Goal: Find specific page/section: Find specific page/section

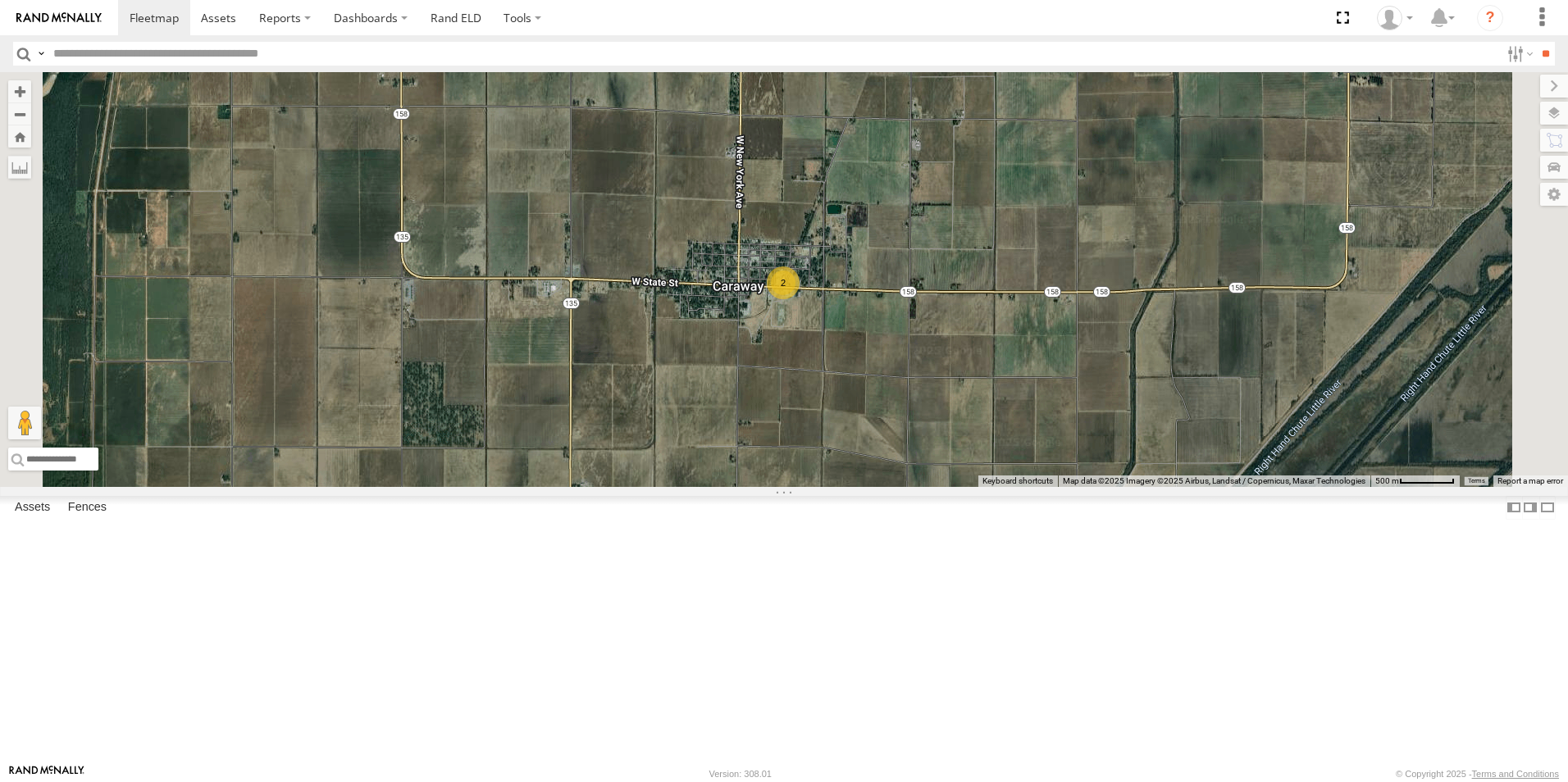
click at [0, 0] on span at bounding box center [0, 0] width 0 height 0
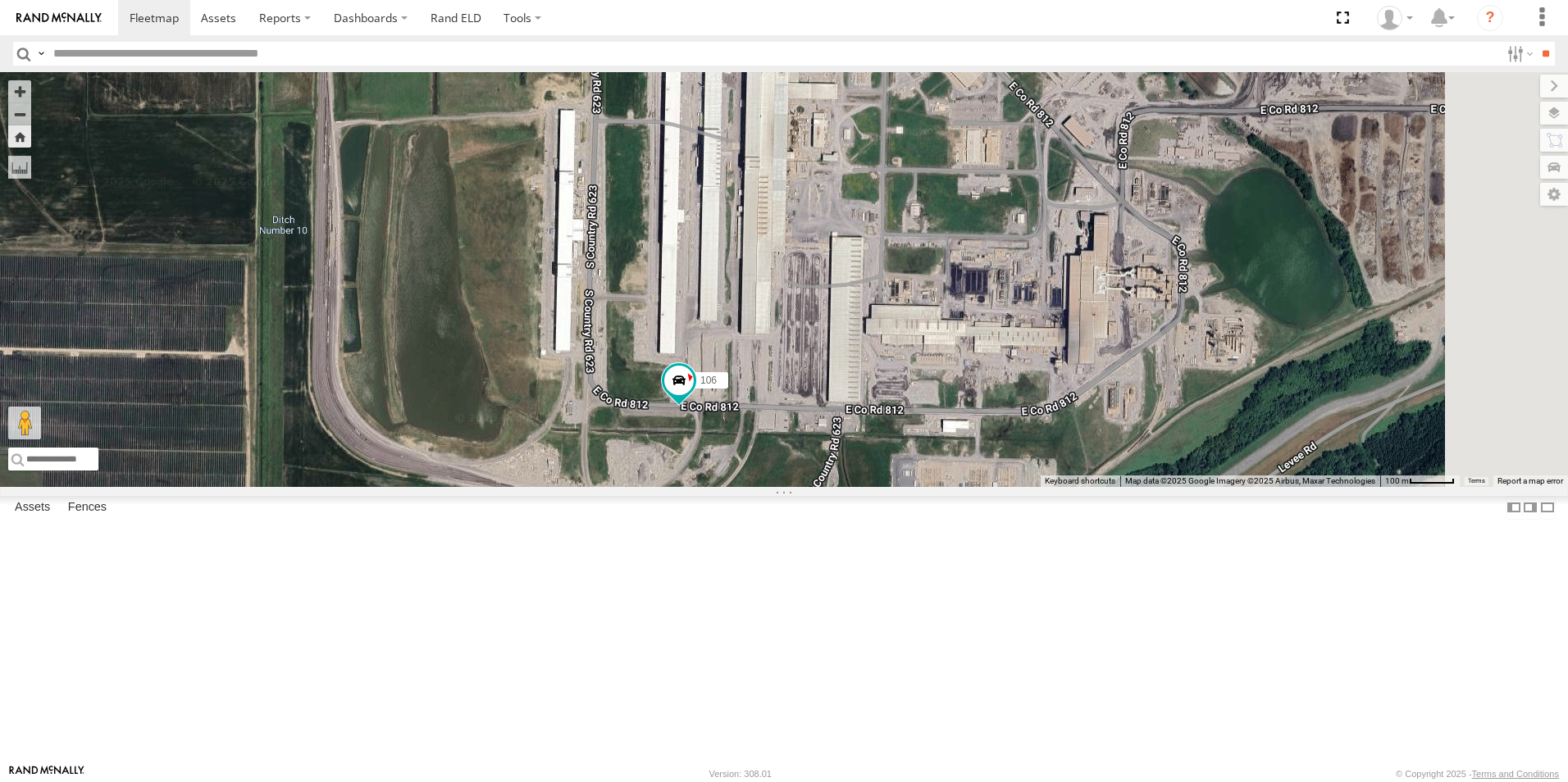
drag, startPoint x: 931, startPoint y: 457, endPoint x: 714, endPoint y: 92, distance: 424.6
click at [716, 88] on div "106" at bounding box center [784, 279] width 1568 height 415
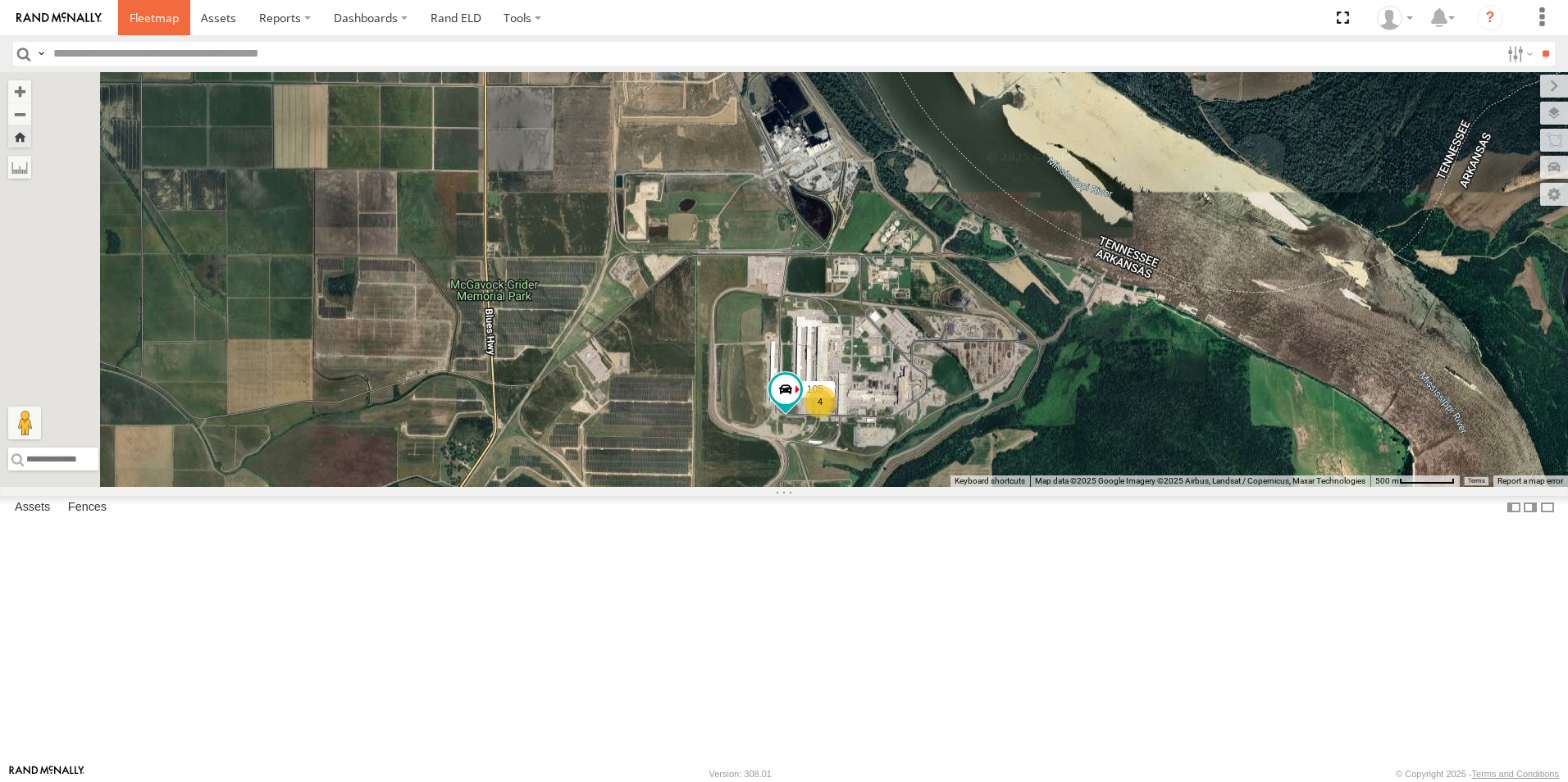
click at [146, 14] on span at bounding box center [154, 17] width 49 height 16
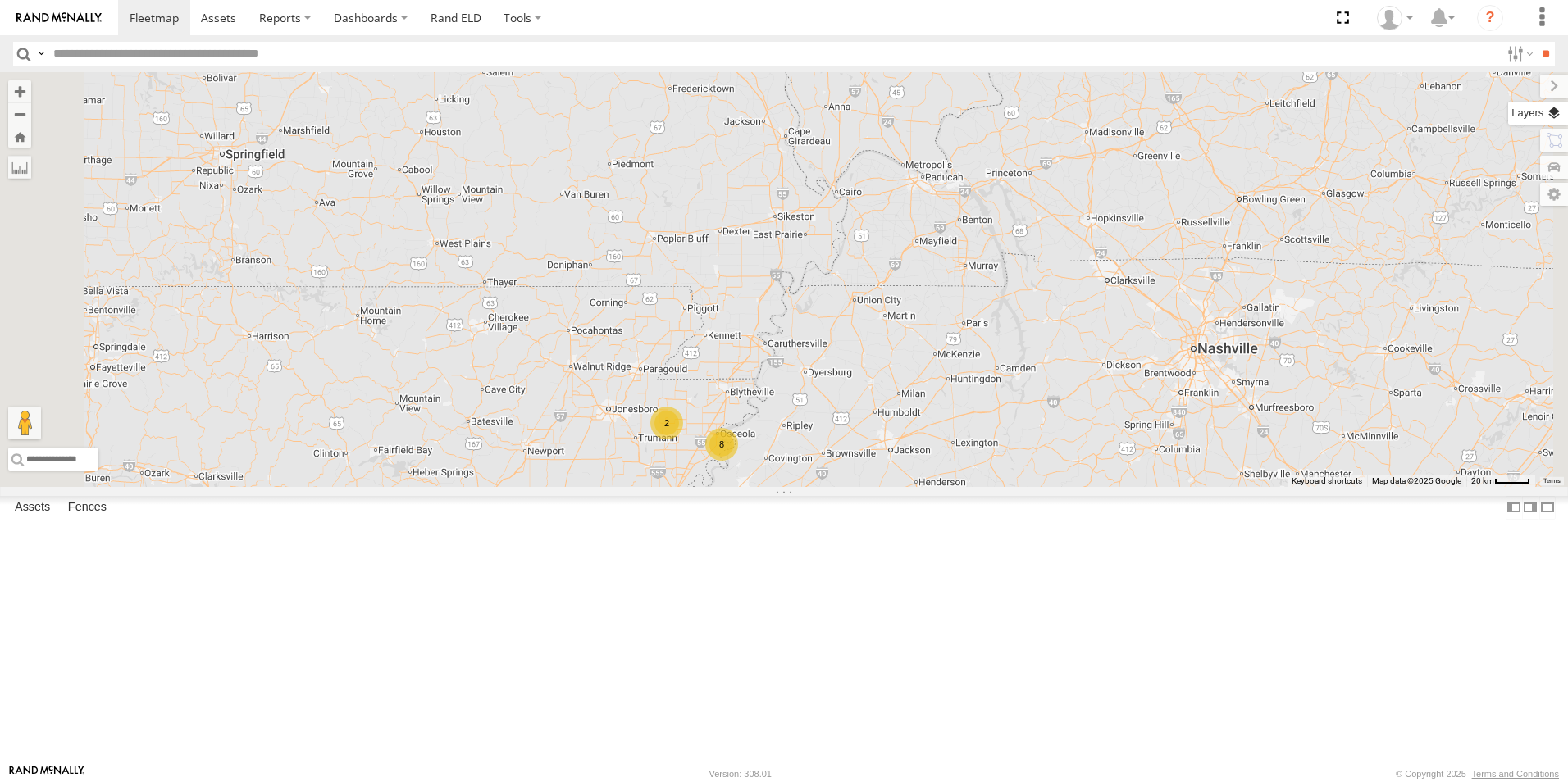
click at [1548, 109] on label at bounding box center [1538, 114] width 60 height 23
click at [0, 0] on span "Basemaps" at bounding box center [0, 0] width 0 height 0
click at [0, 0] on span "Satellite + Roadmap" at bounding box center [0, 0] width 0 height 0
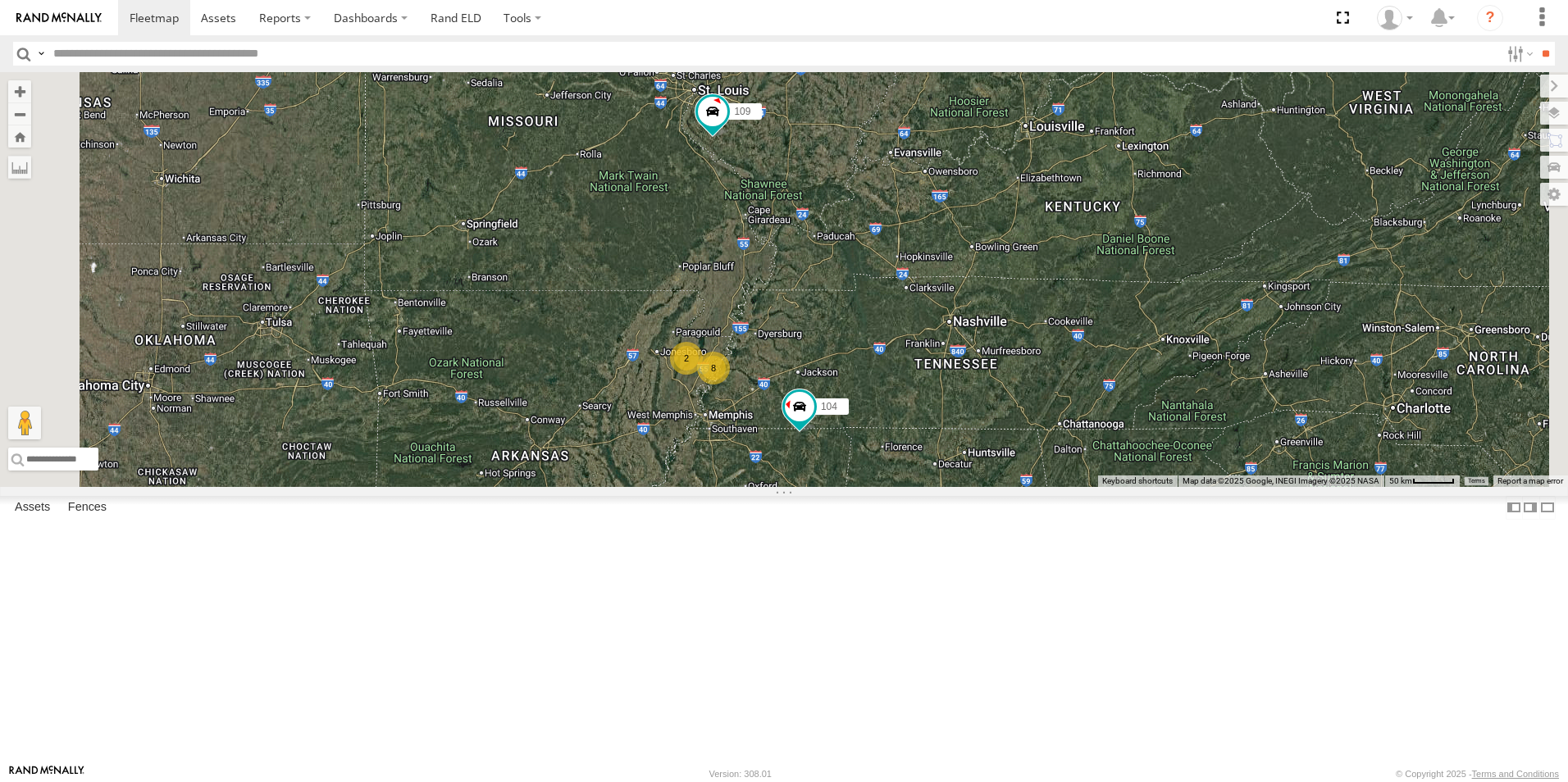
drag, startPoint x: 880, startPoint y: 292, endPoint x: 865, endPoint y: 391, distance: 100.1
click at [865, 390] on div "104 109 8 2" at bounding box center [784, 279] width 1568 height 415
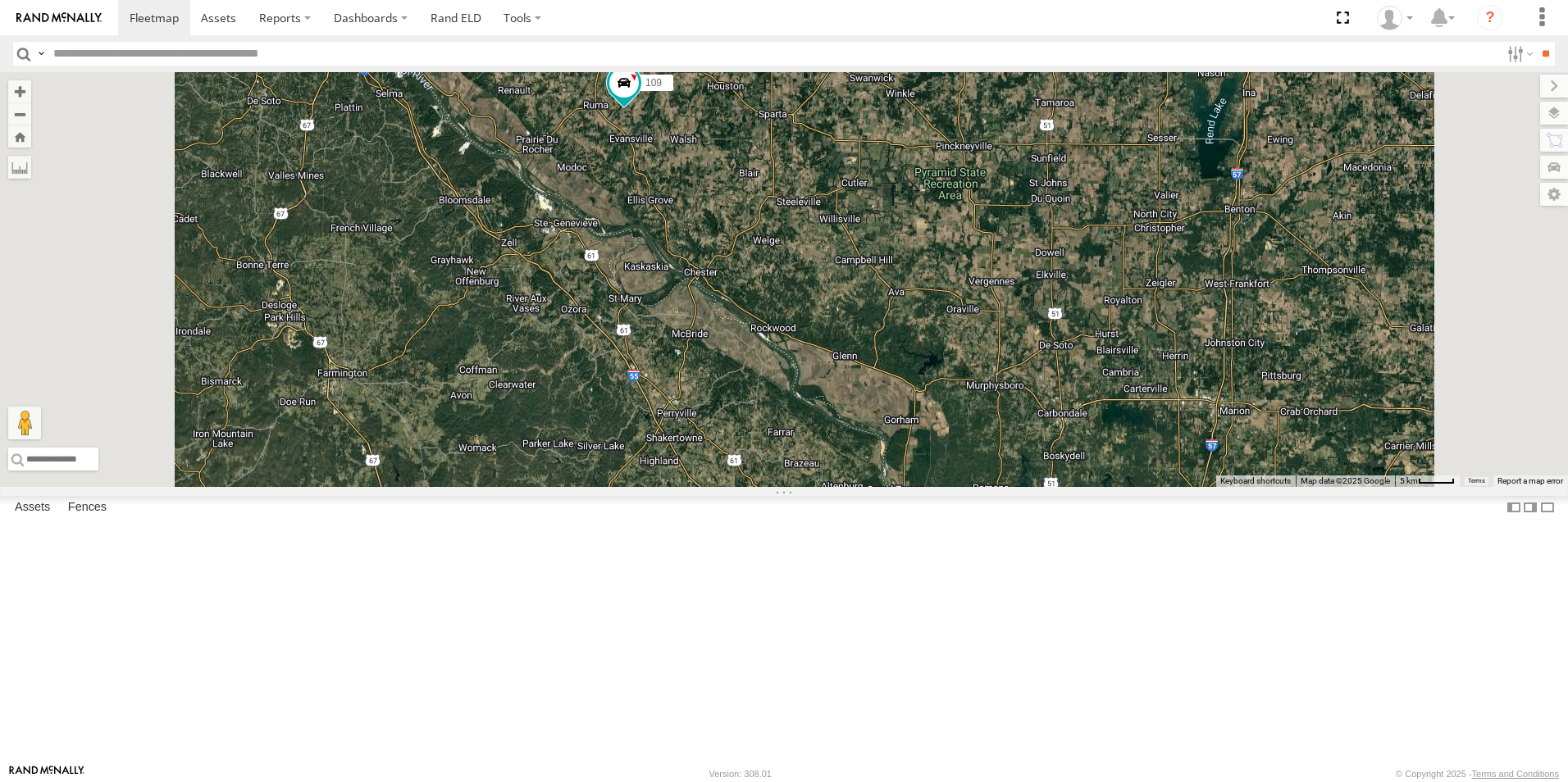
drag, startPoint x: 855, startPoint y: 274, endPoint x: 892, endPoint y: 505, distance: 233.9
click at [892, 487] on div "104 109" at bounding box center [784, 279] width 1568 height 415
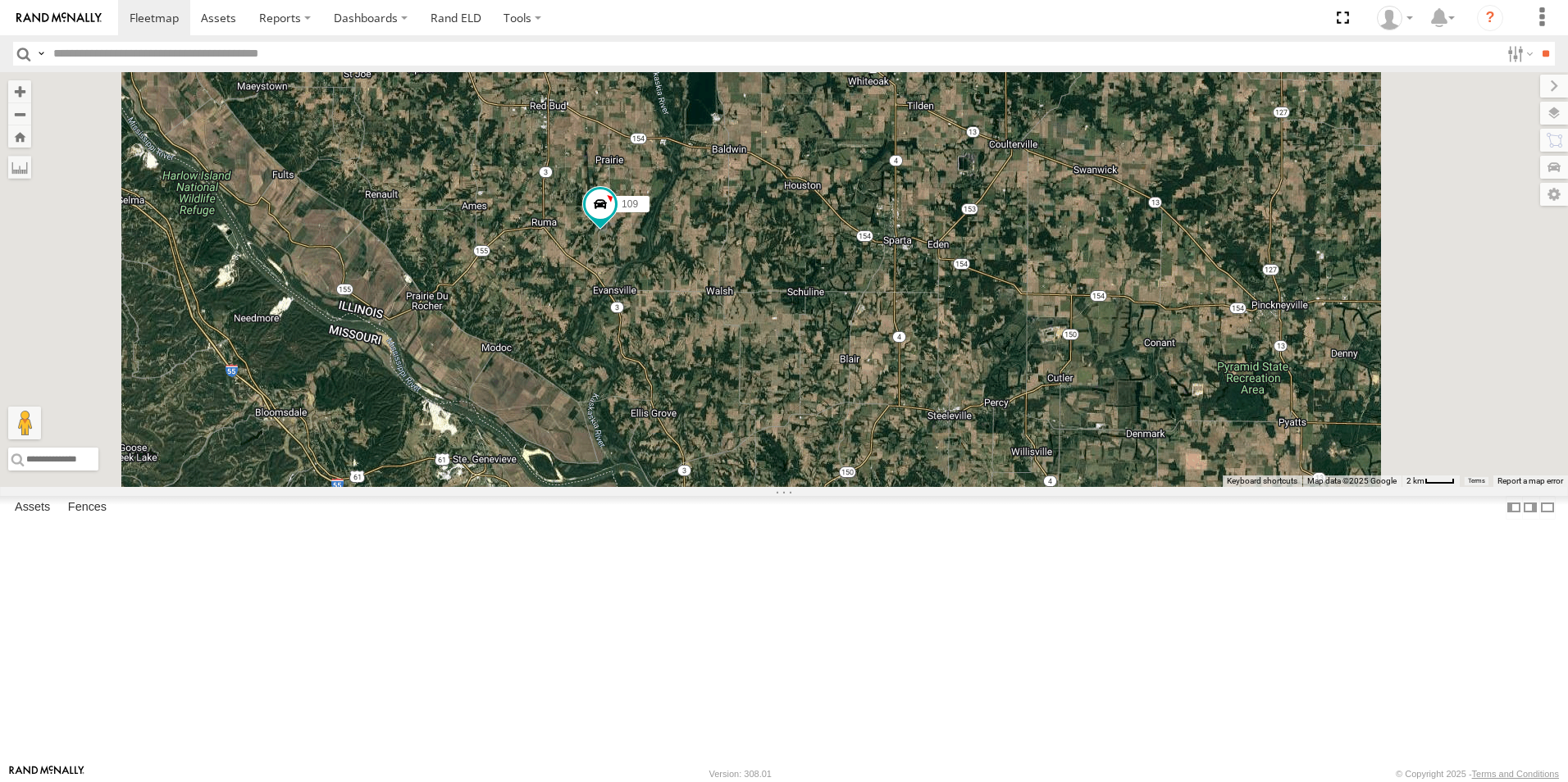
drag, startPoint x: 837, startPoint y: 277, endPoint x: 844, endPoint y: 521, distance: 244.1
click at [844, 487] on div "104 109" at bounding box center [784, 279] width 1568 height 415
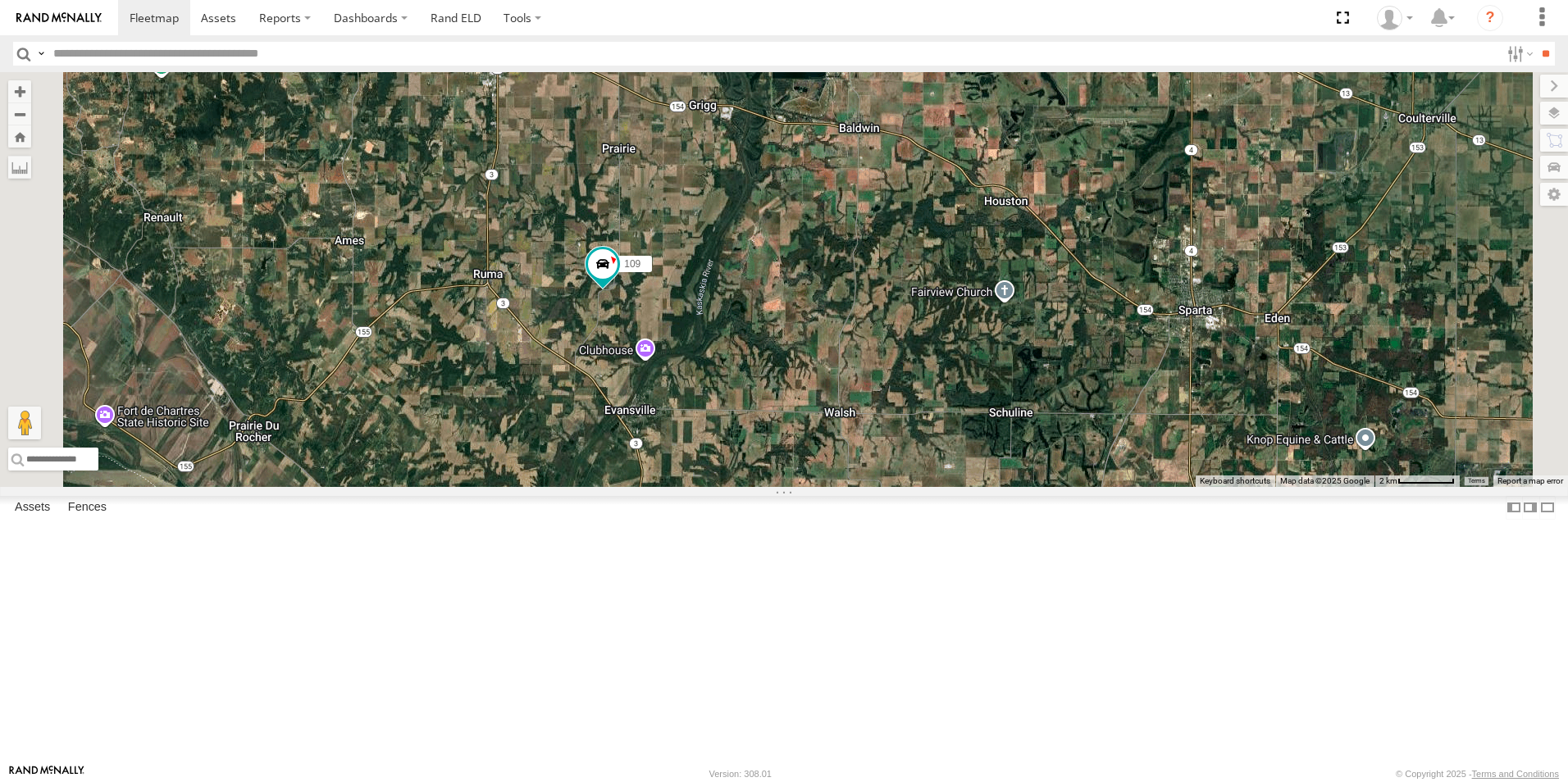
drag, startPoint x: 793, startPoint y: 391, endPoint x: 833, endPoint y: 534, distance: 148.5
click at [833, 487] on div "104 109" at bounding box center [784, 279] width 1568 height 415
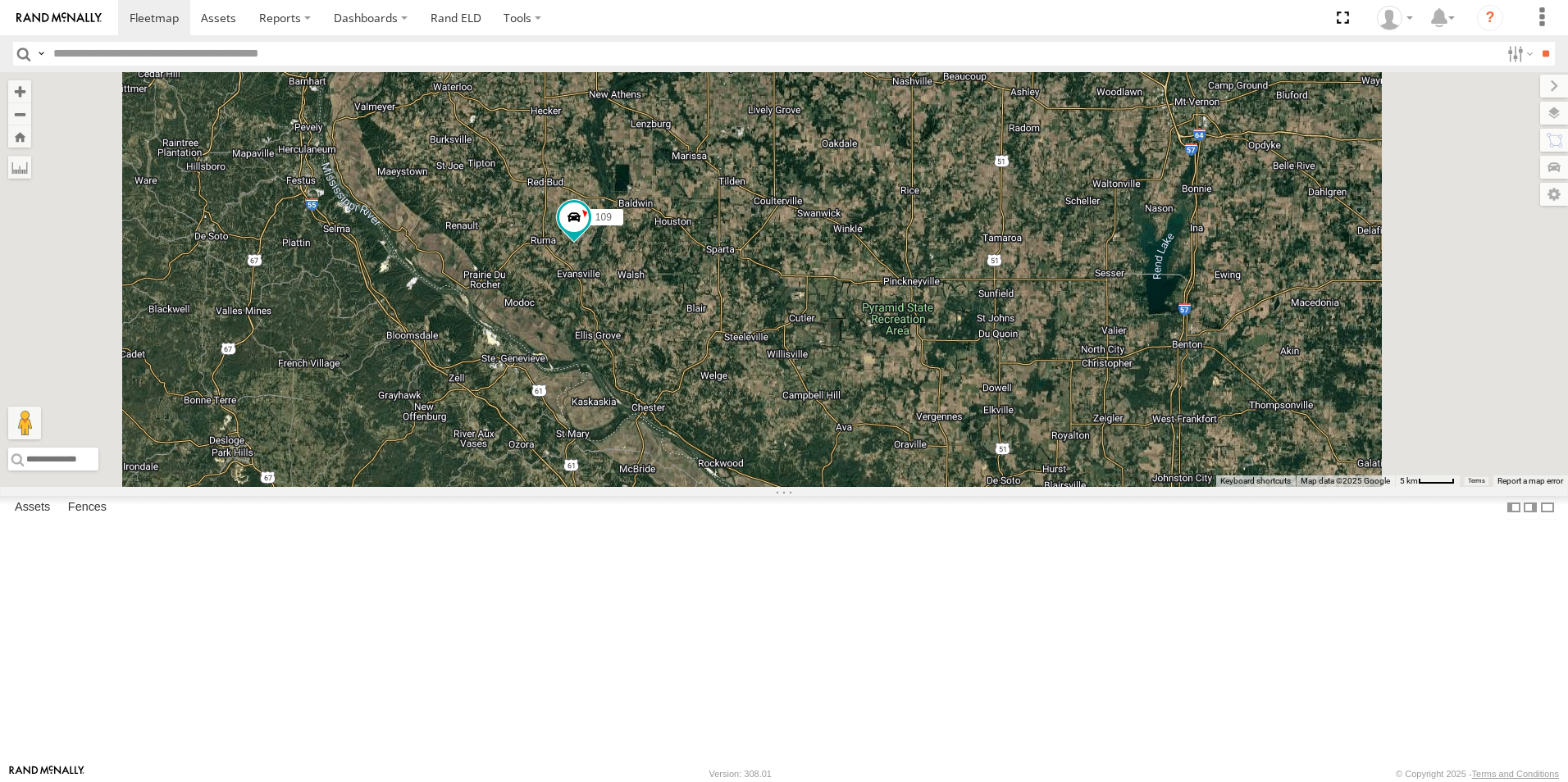
drag, startPoint x: 785, startPoint y: 496, endPoint x: 770, endPoint y: 429, distance: 68.7
click at [768, 436] on div "104 109" at bounding box center [784, 279] width 1568 height 415
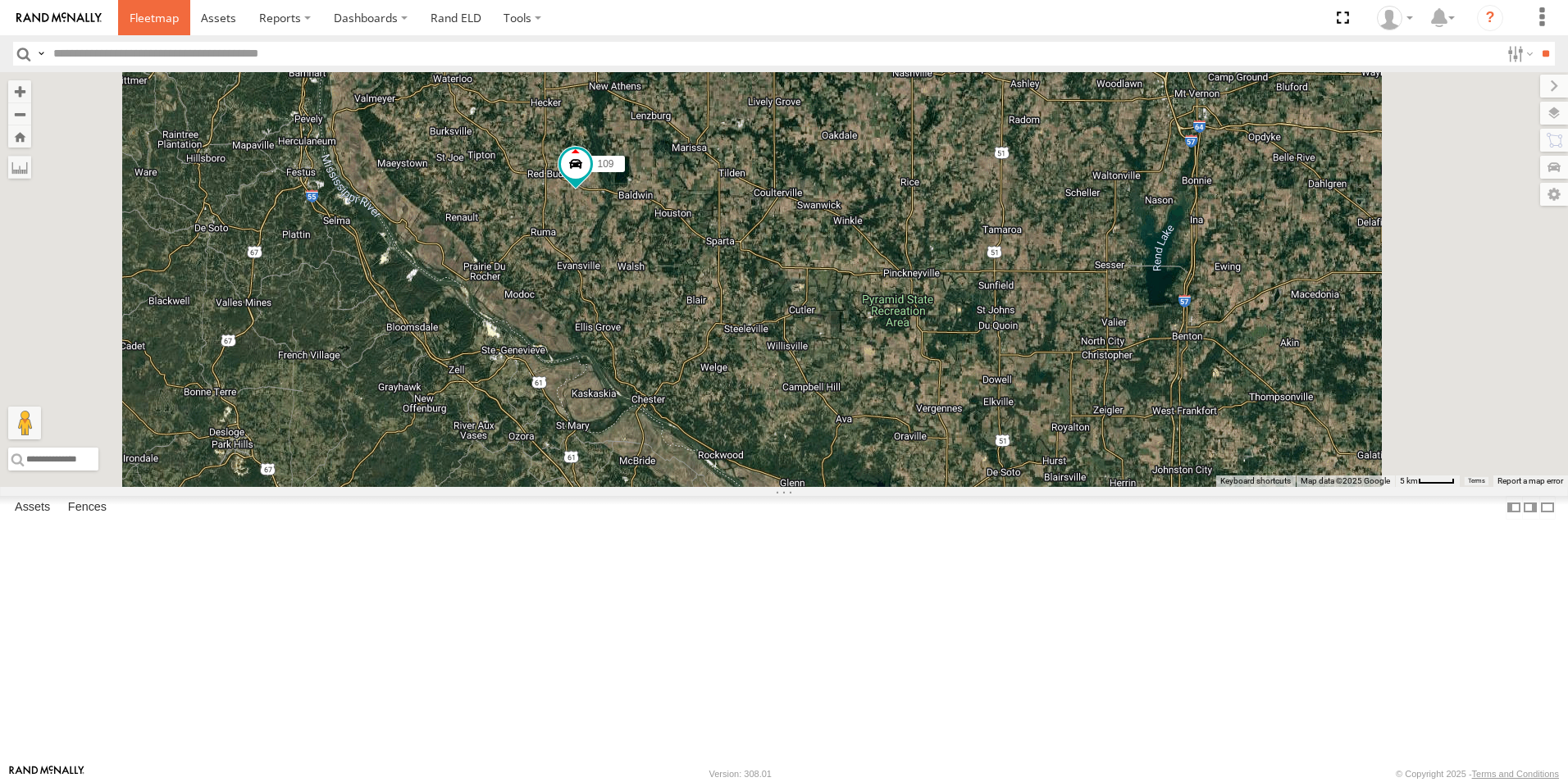
click at [159, 22] on span at bounding box center [154, 17] width 49 height 16
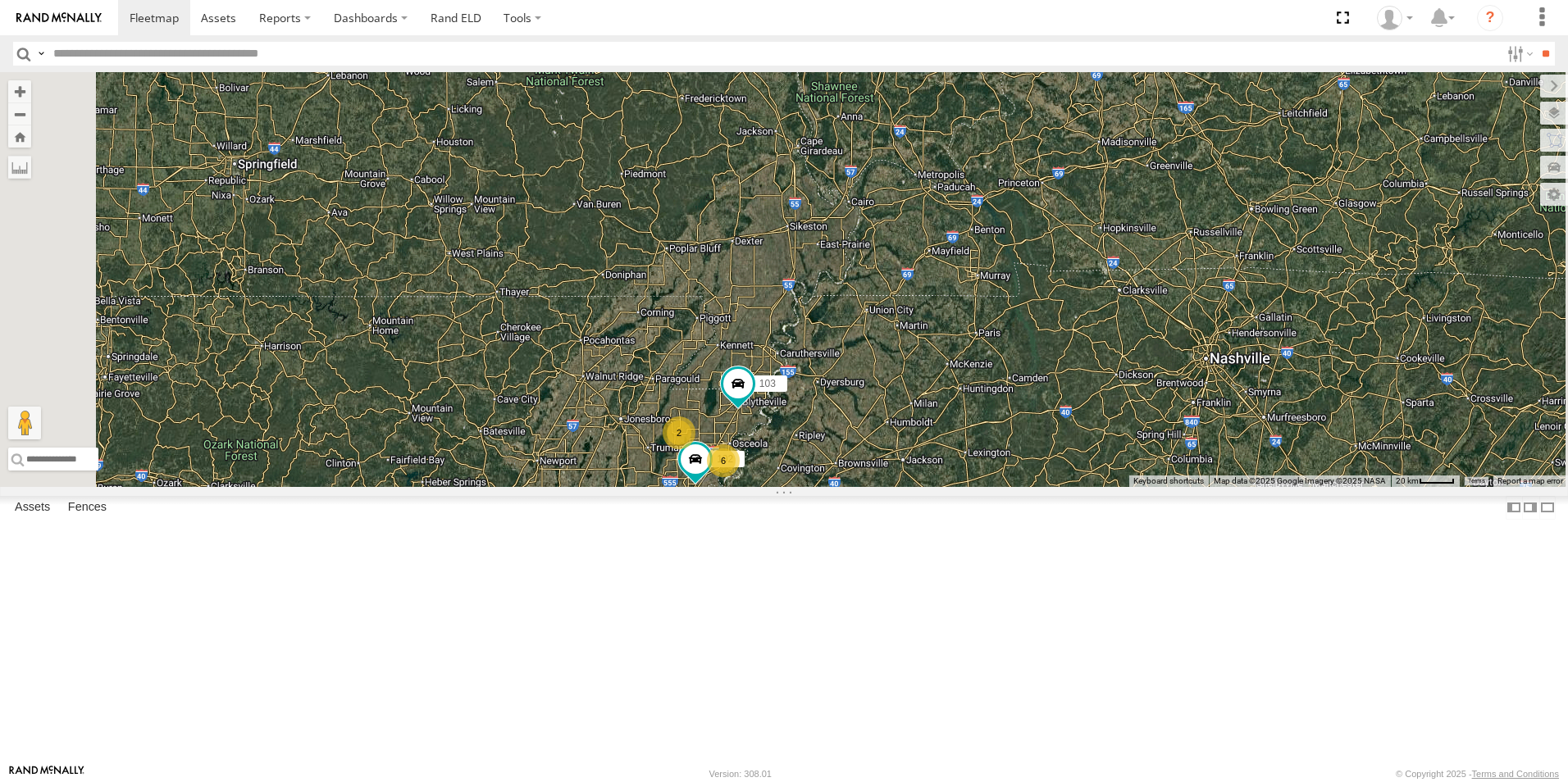
click at [0, 0] on span at bounding box center [0, 0] width 0 height 0
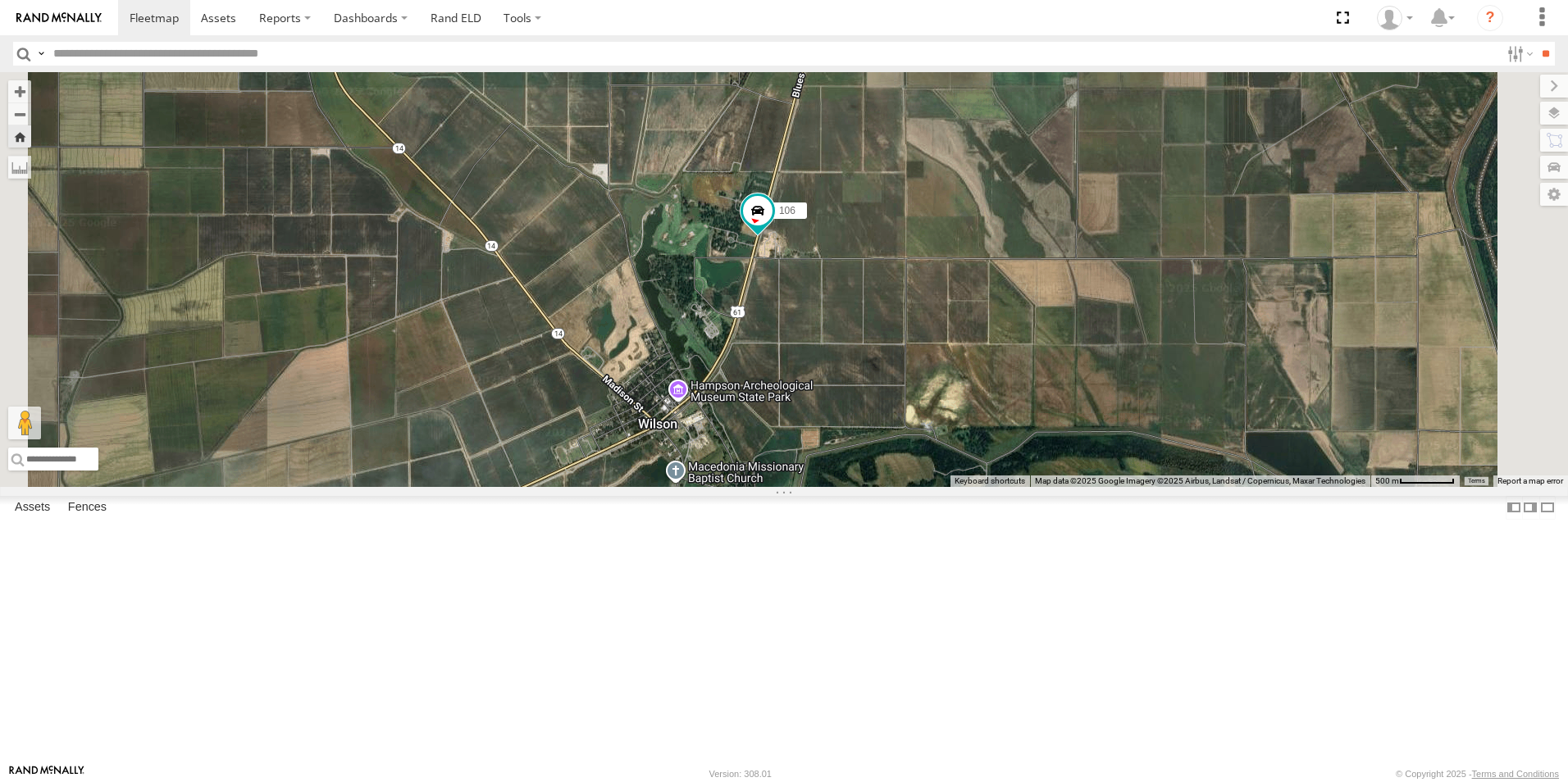
drag, startPoint x: 922, startPoint y: 534, endPoint x: 1018, endPoint y: 292, distance: 260.3
click at [1016, 293] on div "106" at bounding box center [784, 279] width 1568 height 415
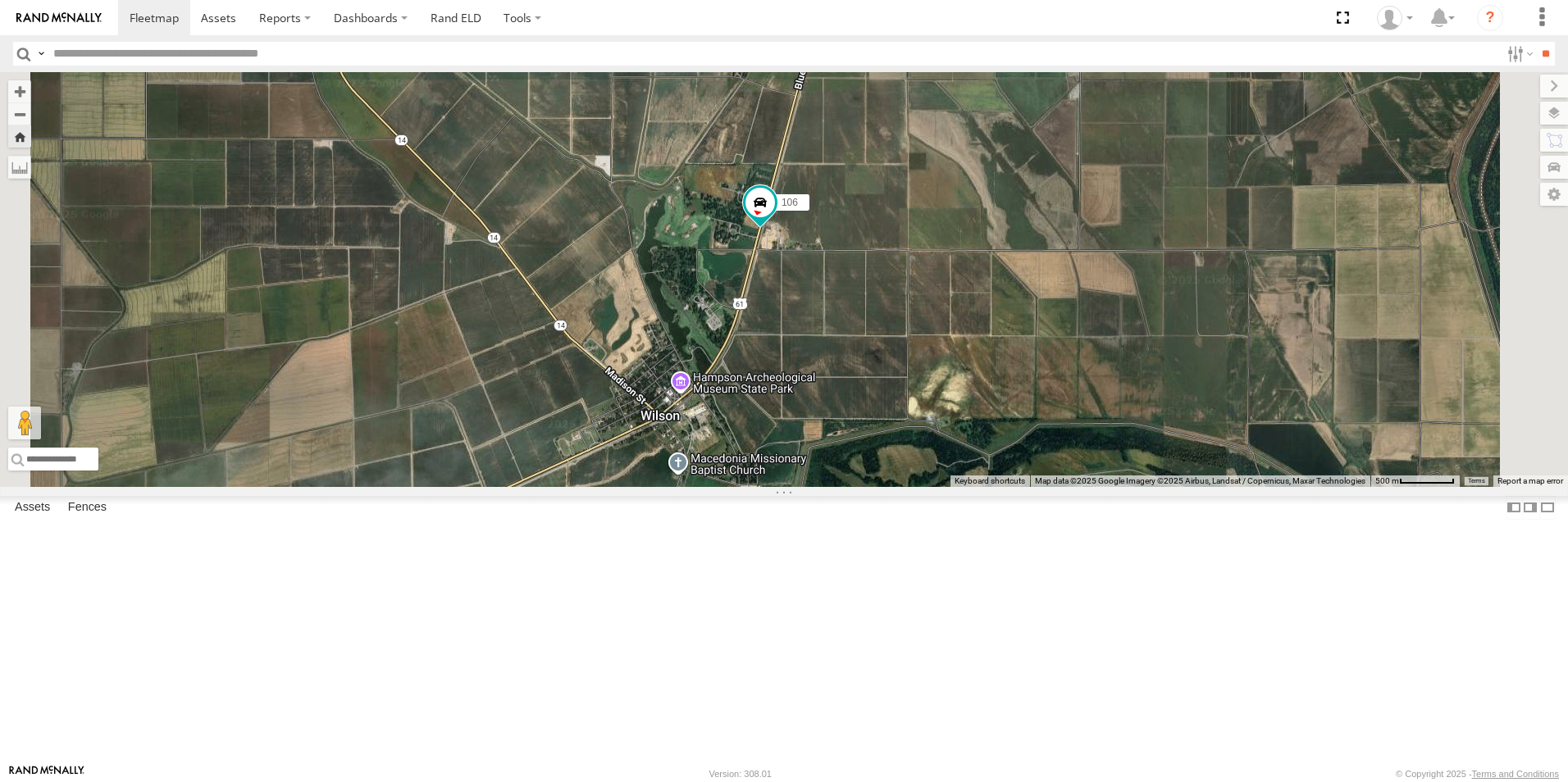
drag, startPoint x: 895, startPoint y: 404, endPoint x: 898, endPoint y: 388, distance: 16.3
click at [898, 389] on div "106" at bounding box center [784, 279] width 1568 height 415
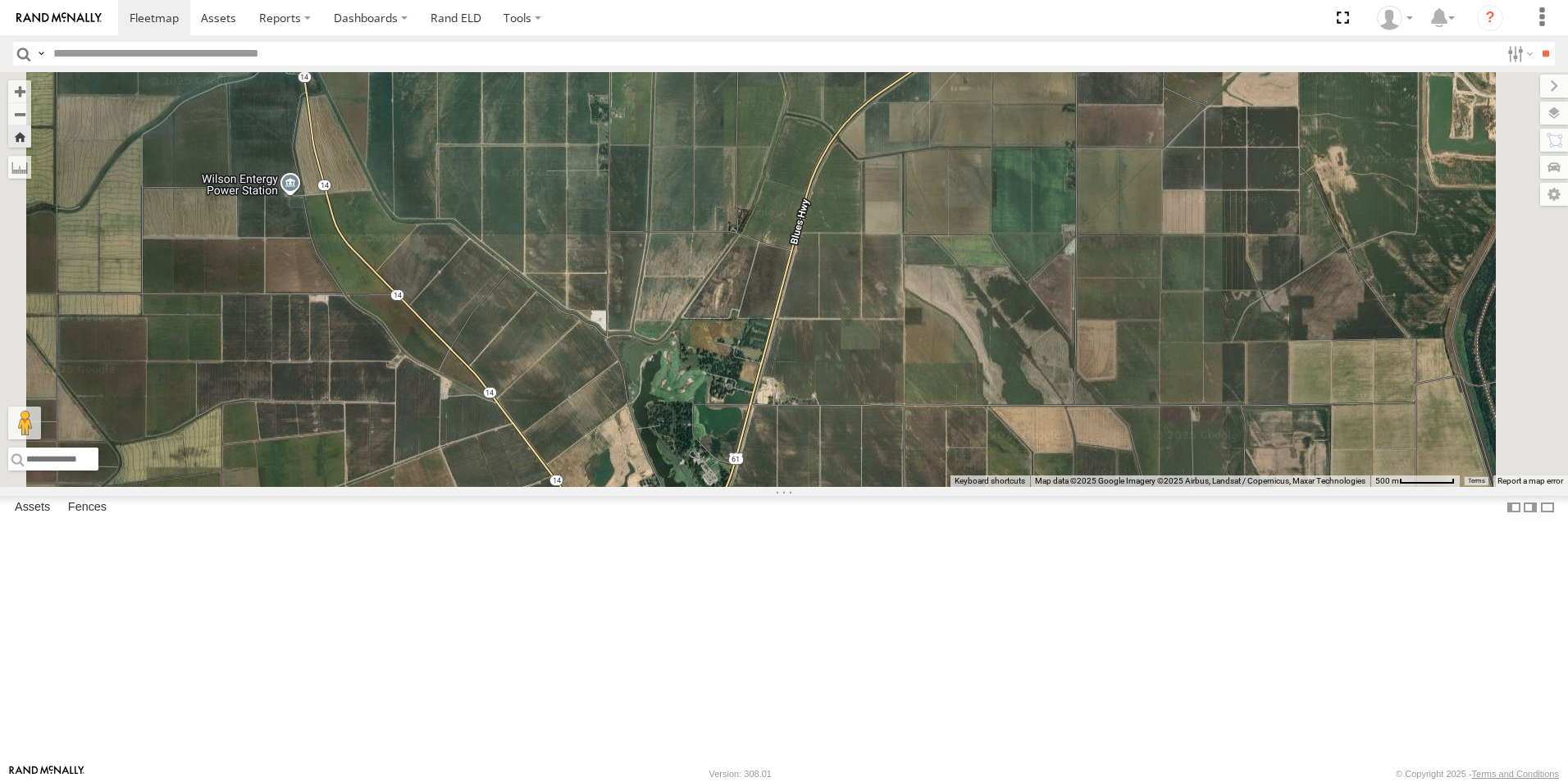
click at [0, 0] on span at bounding box center [0, 0] width 0 height 0
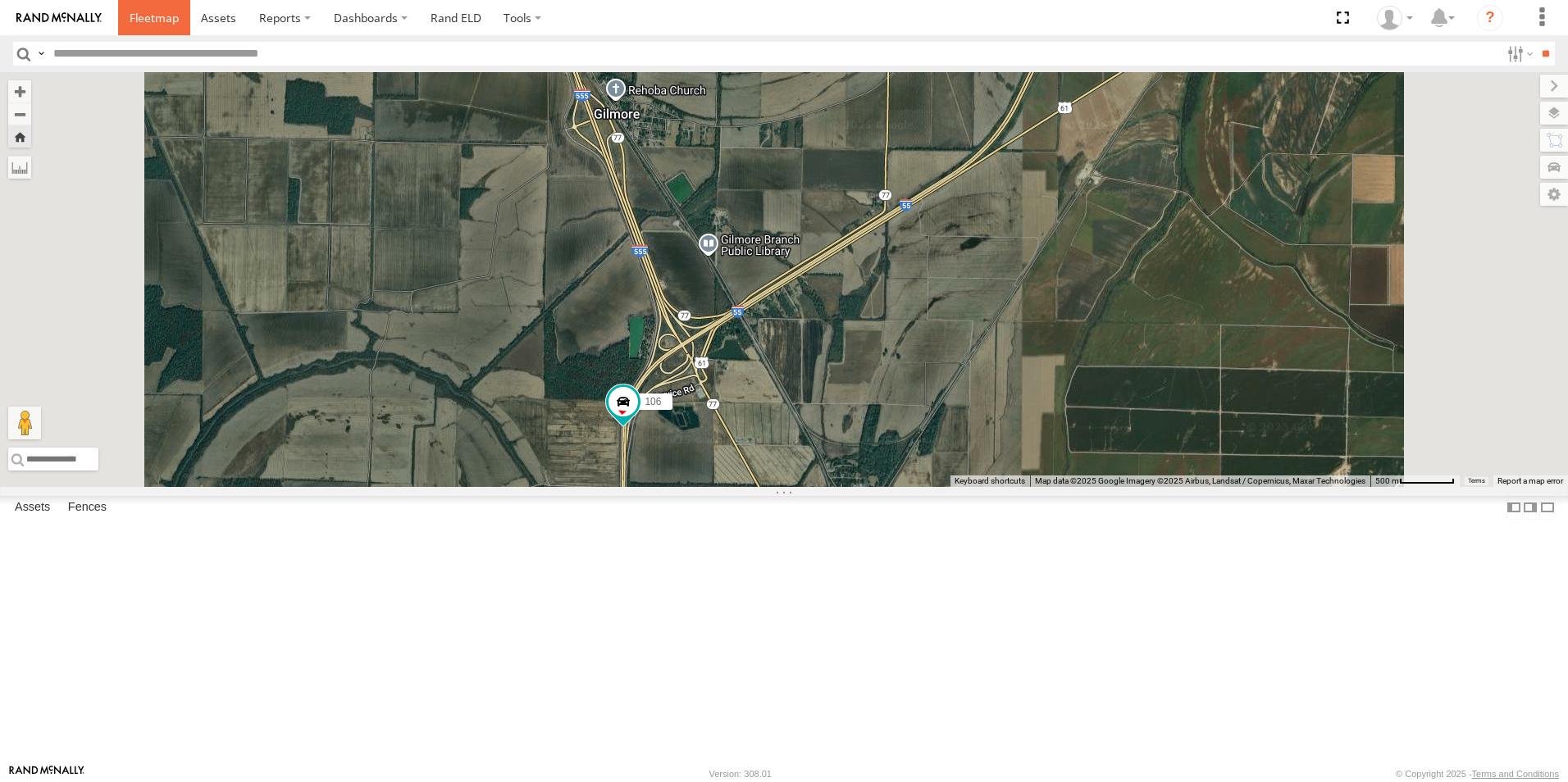
click at [138, 15] on span at bounding box center [154, 17] width 49 height 16
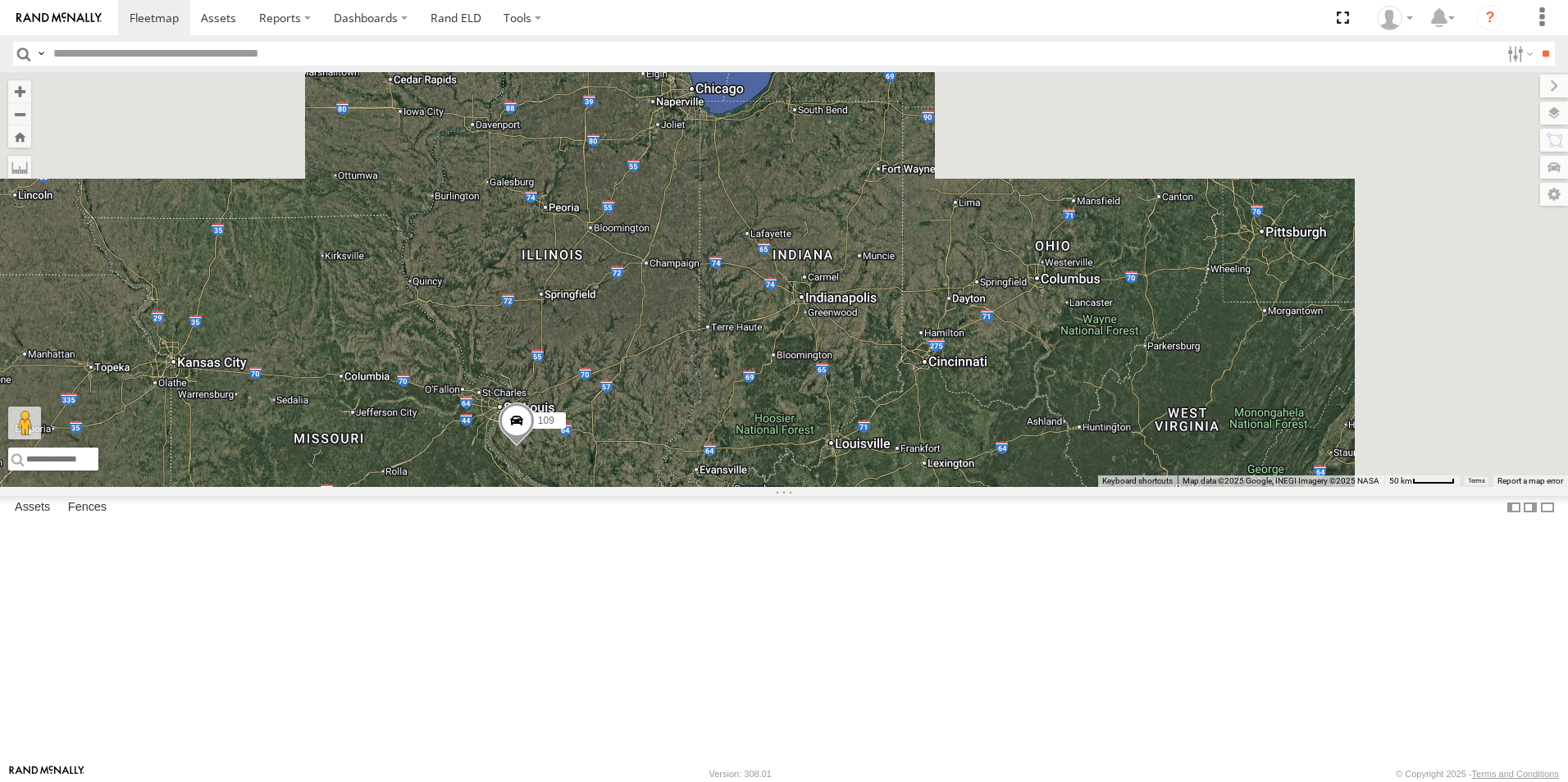
drag, startPoint x: 955, startPoint y: 147, endPoint x: 628, endPoint y: 616, distance: 571.7
click at [629, 487] on div "104 109 4 2 4" at bounding box center [784, 279] width 1568 height 415
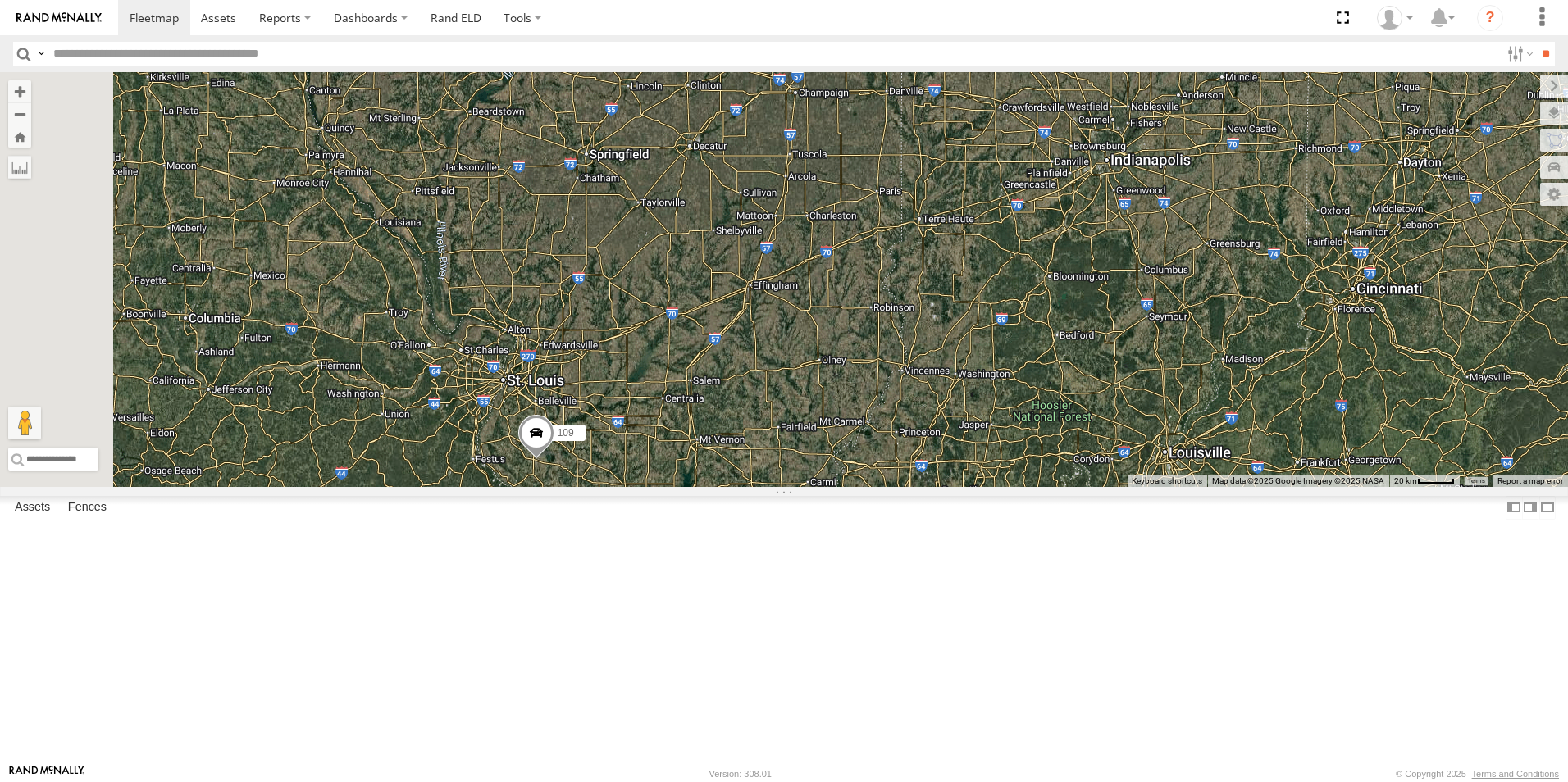
drag, startPoint x: 700, startPoint y: 623, endPoint x: 773, endPoint y: 478, distance: 162.3
click at [773, 478] on div "104 109" at bounding box center [784, 279] width 1568 height 415
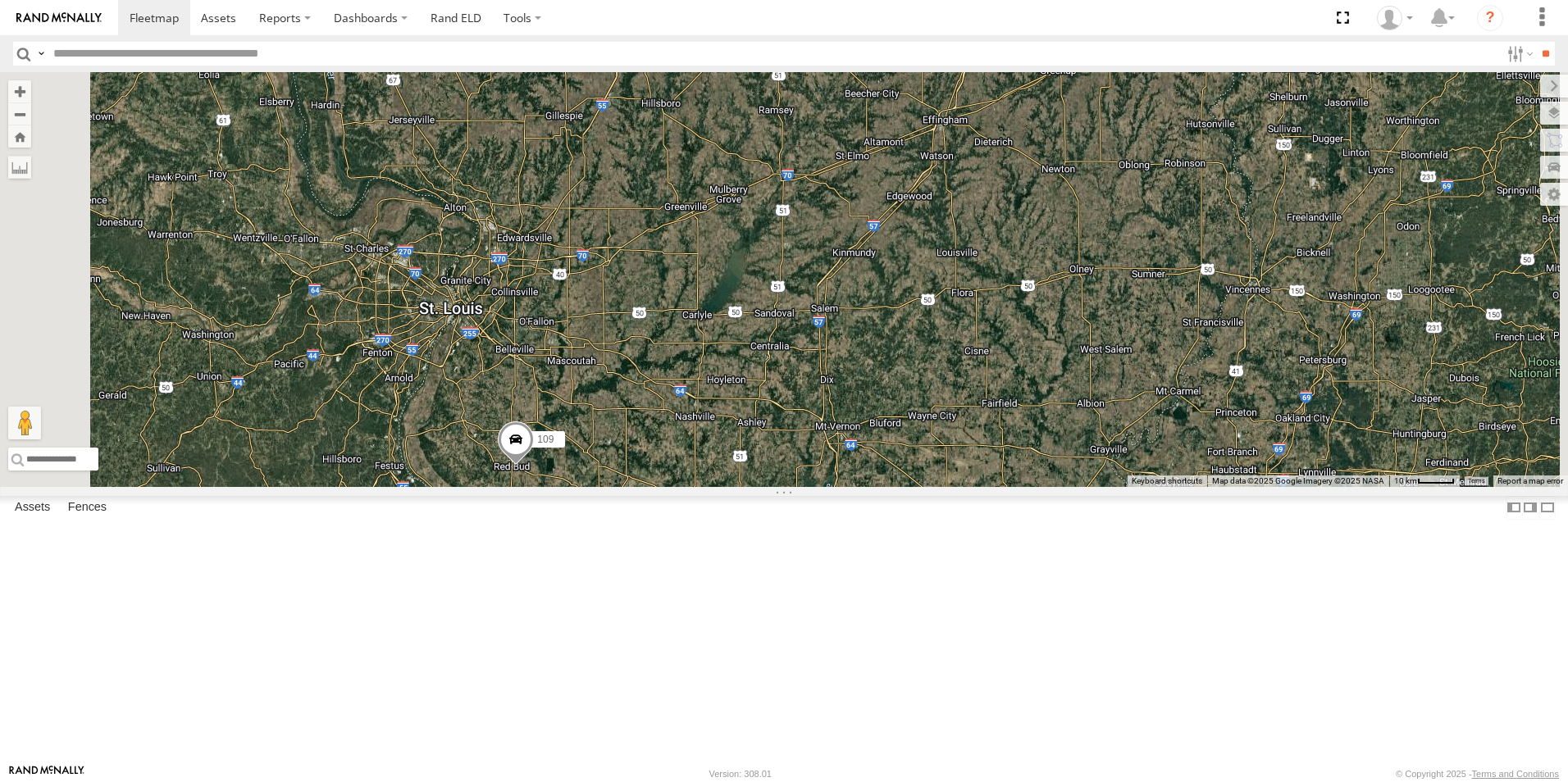
drag, startPoint x: 763, startPoint y: 634, endPoint x: 778, endPoint y: 505, distance: 129.9
click at [778, 487] on div "104 109" at bounding box center [784, 279] width 1568 height 415
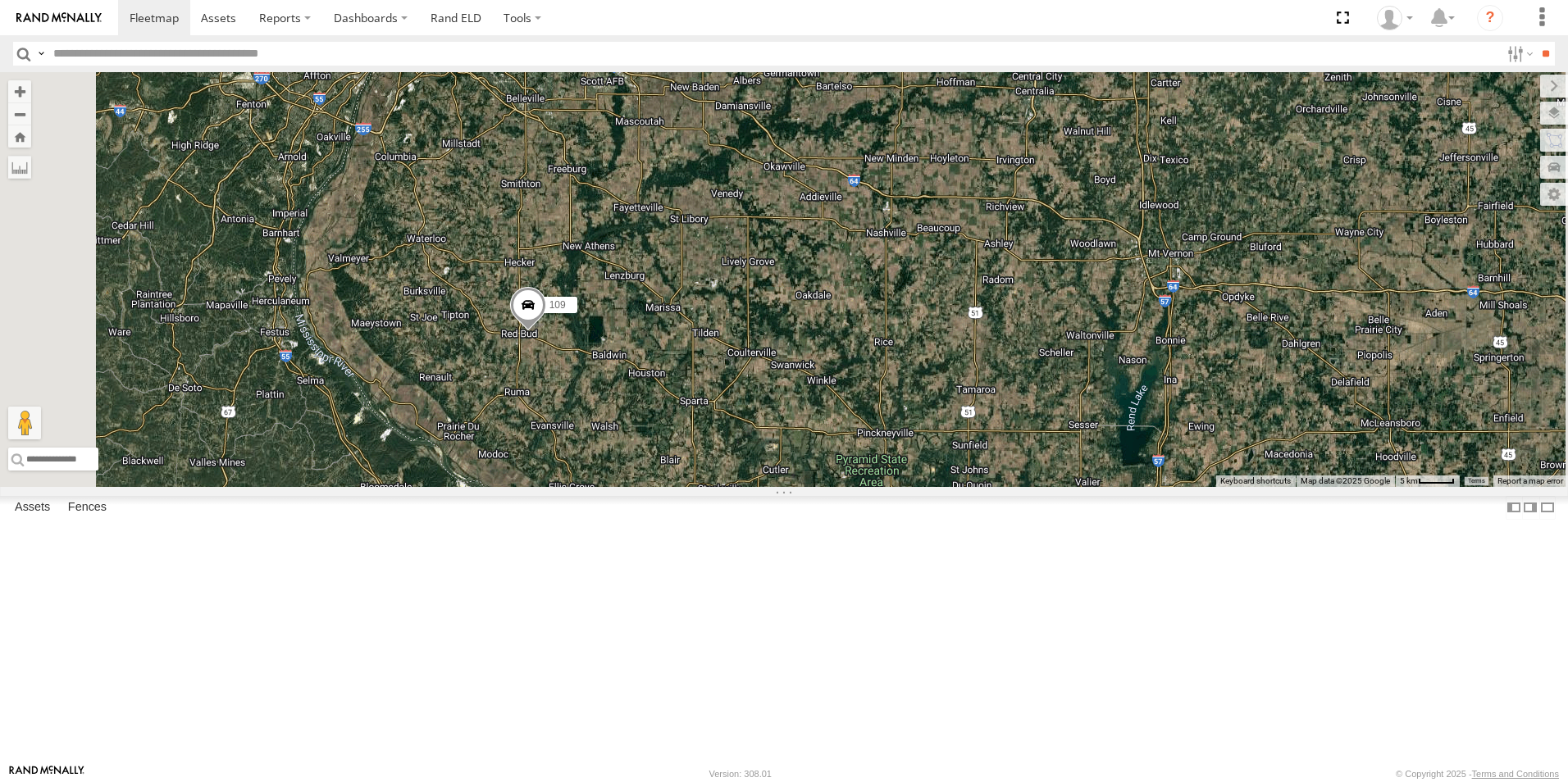
drag, startPoint x: 769, startPoint y: 646, endPoint x: 818, endPoint y: 519, distance: 136.1
click at [817, 487] on div "104 109" at bounding box center [784, 279] width 1568 height 415
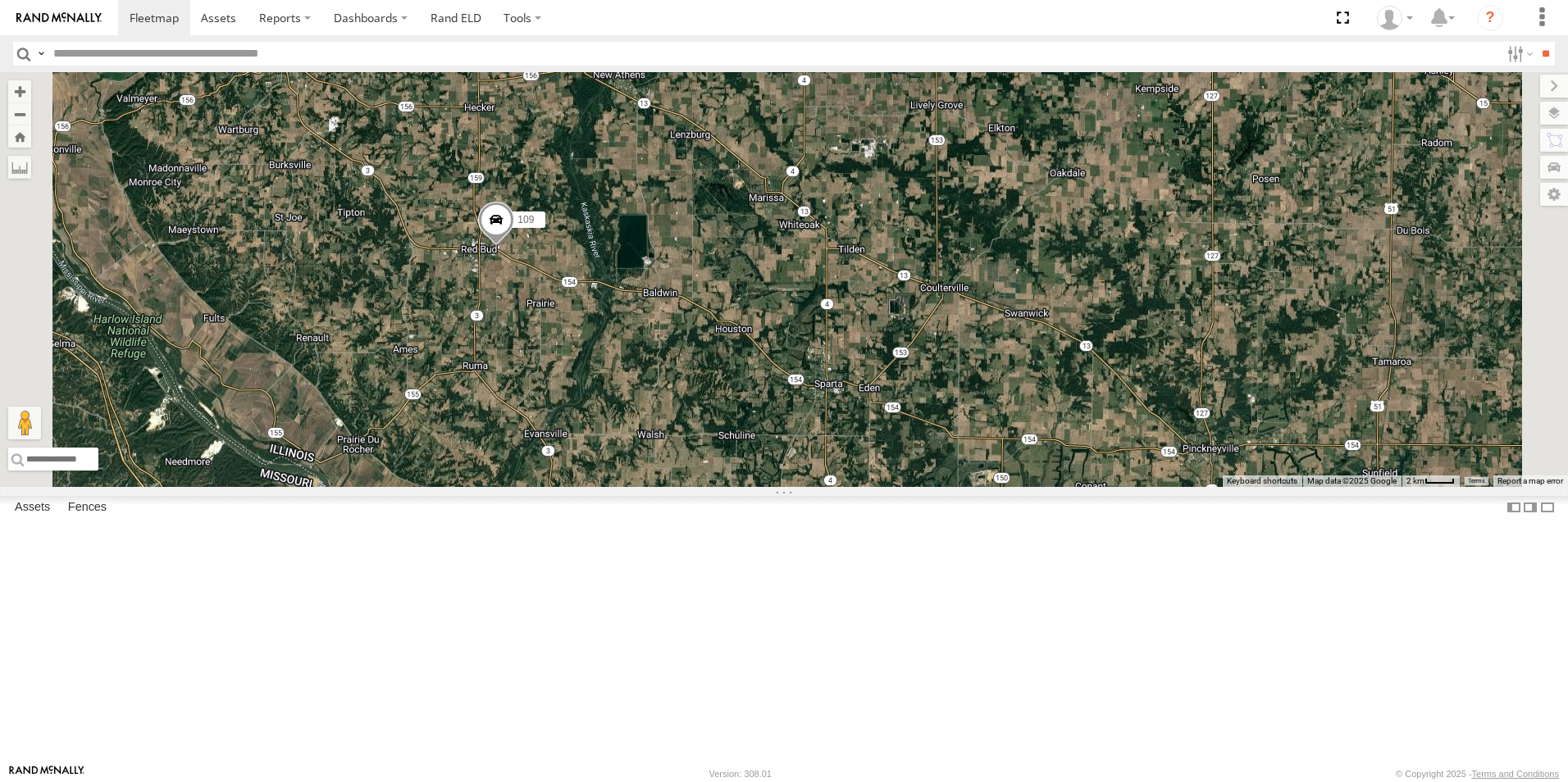
drag, startPoint x: 645, startPoint y: 422, endPoint x: 738, endPoint y: 459, distance: 100.1
click at [737, 458] on div "104 109" at bounding box center [784, 279] width 1568 height 415
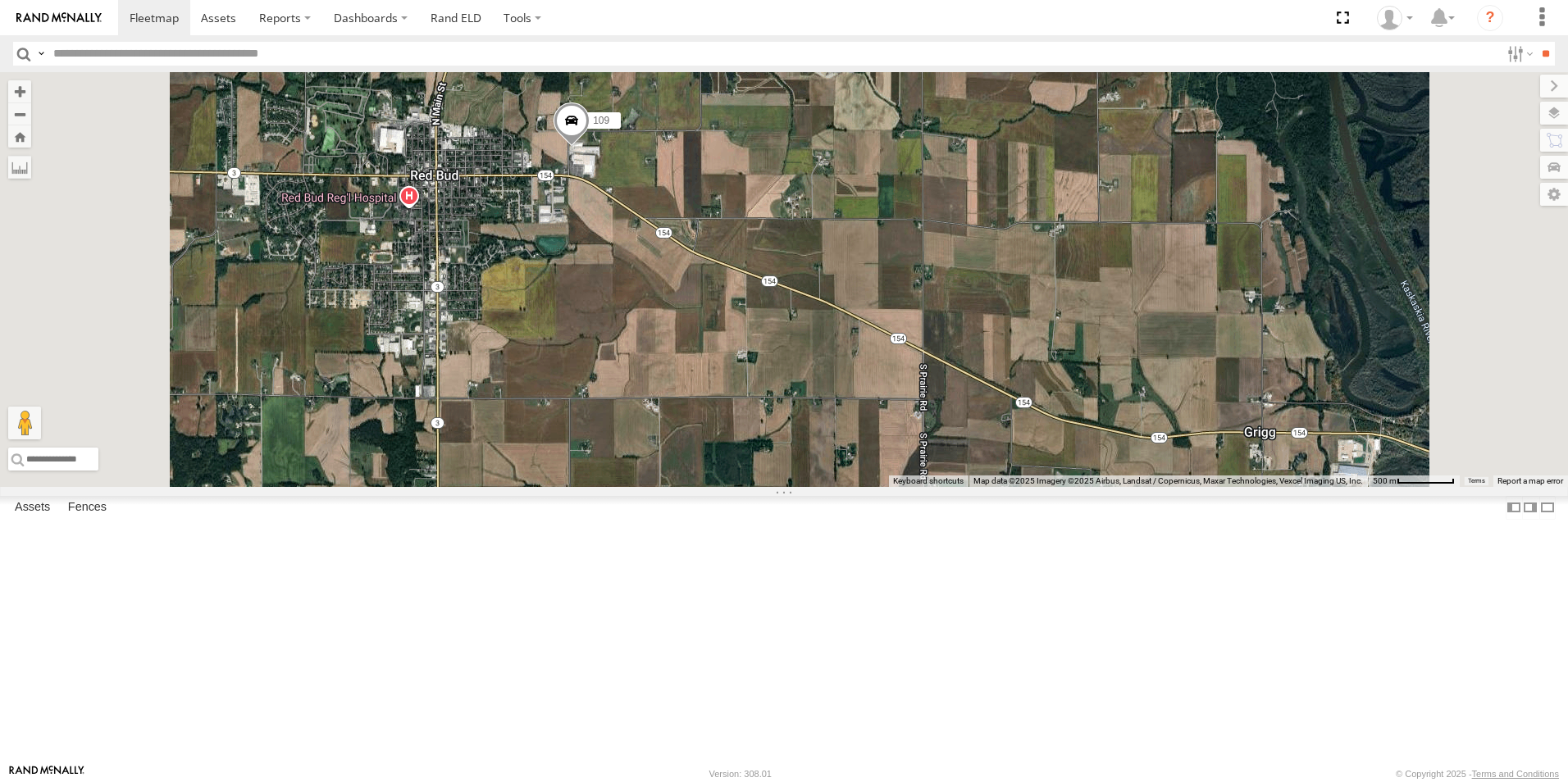
drag, startPoint x: 706, startPoint y: 317, endPoint x: 743, endPoint y: 389, distance: 81.0
click at [739, 389] on div "104 109" at bounding box center [784, 279] width 1568 height 415
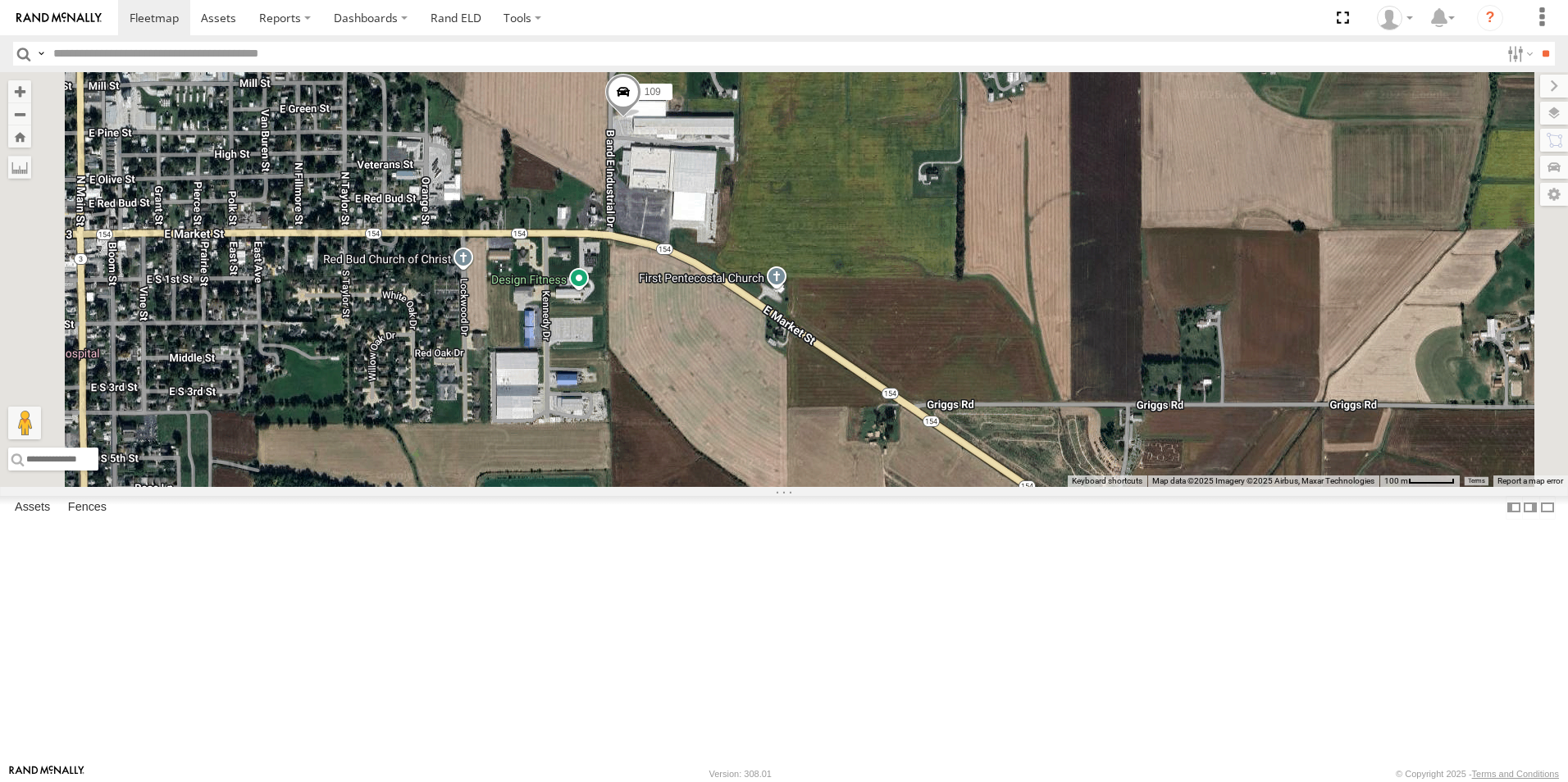
drag, startPoint x: 797, startPoint y: 312, endPoint x: 812, endPoint y: 405, distance: 94.2
click at [812, 405] on div "104 109" at bounding box center [784, 279] width 1568 height 415
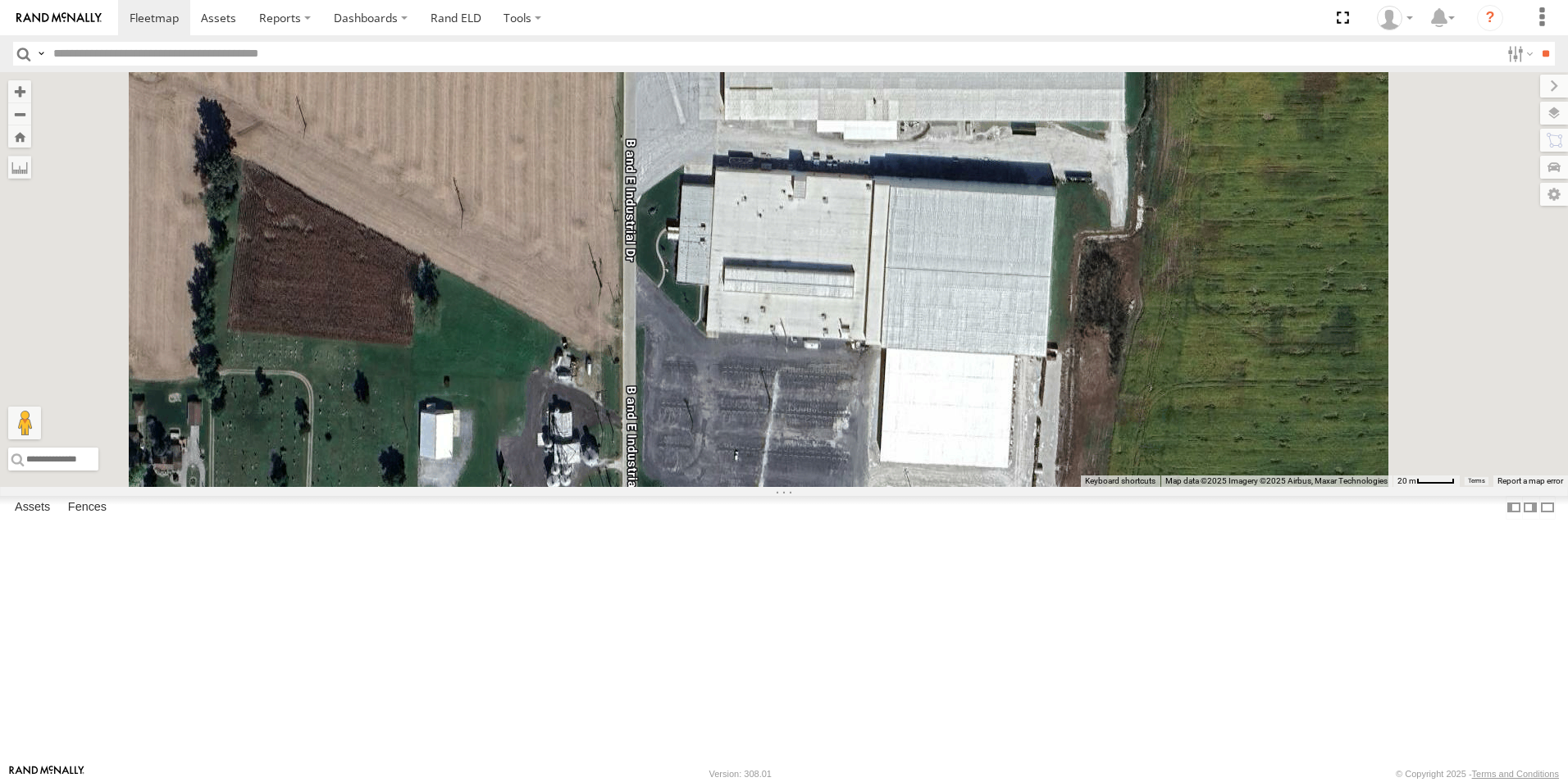
drag, startPoint x: 840, startPoint y: 329, endPoint x: 821, endPoint y: 476, distance: 148.2
click at [821, 476] on div "104 109" at bounding box center [784, 279] width 1568 height 415
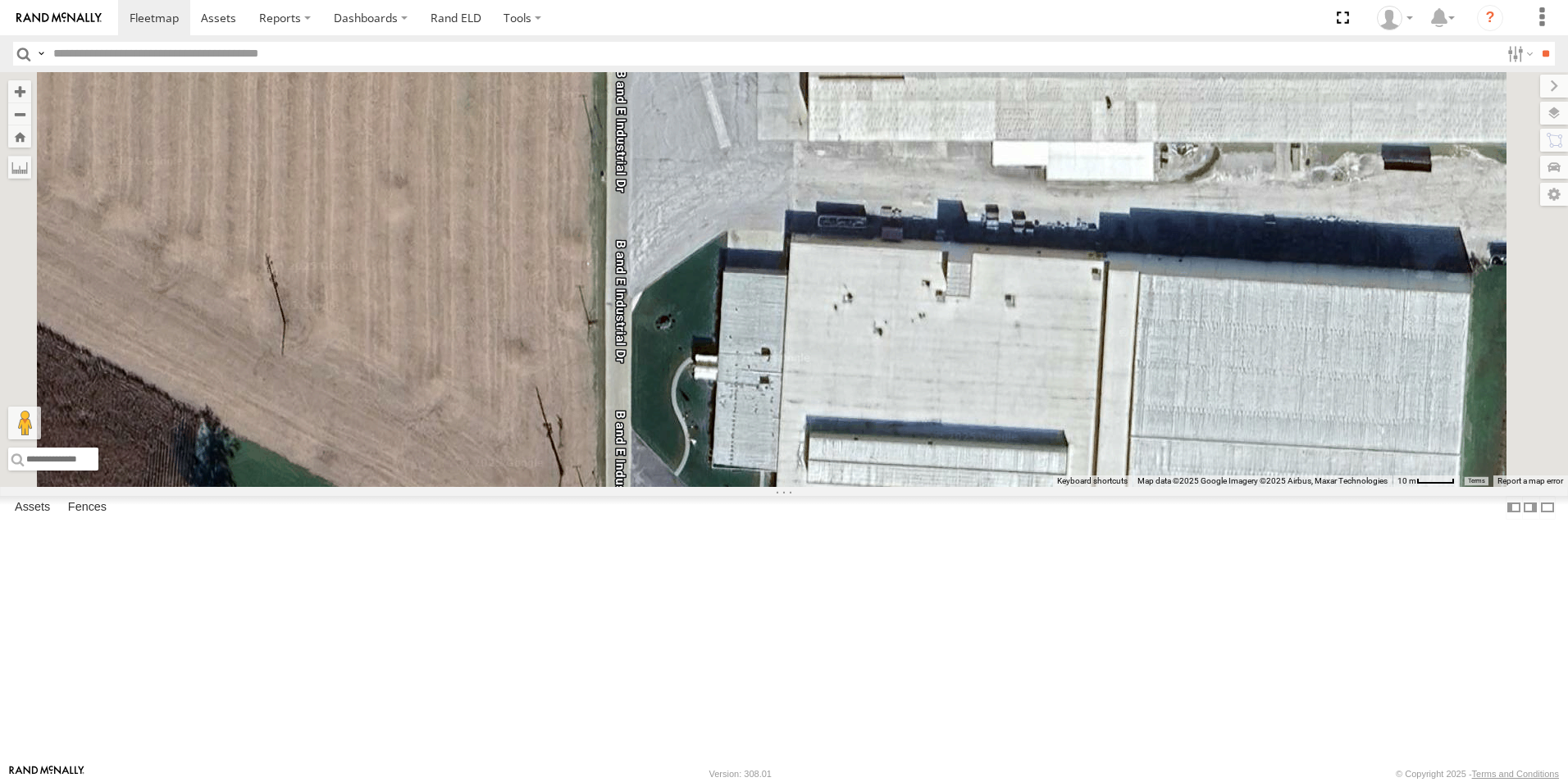
drag, startPoint x: 819, startPoint y: 384, endPoint x: 793, endPoint y: 508, distance: 126.7
click at [793, 487] on div "104 109" at bounding box center [784, 279] width 1568 height 415
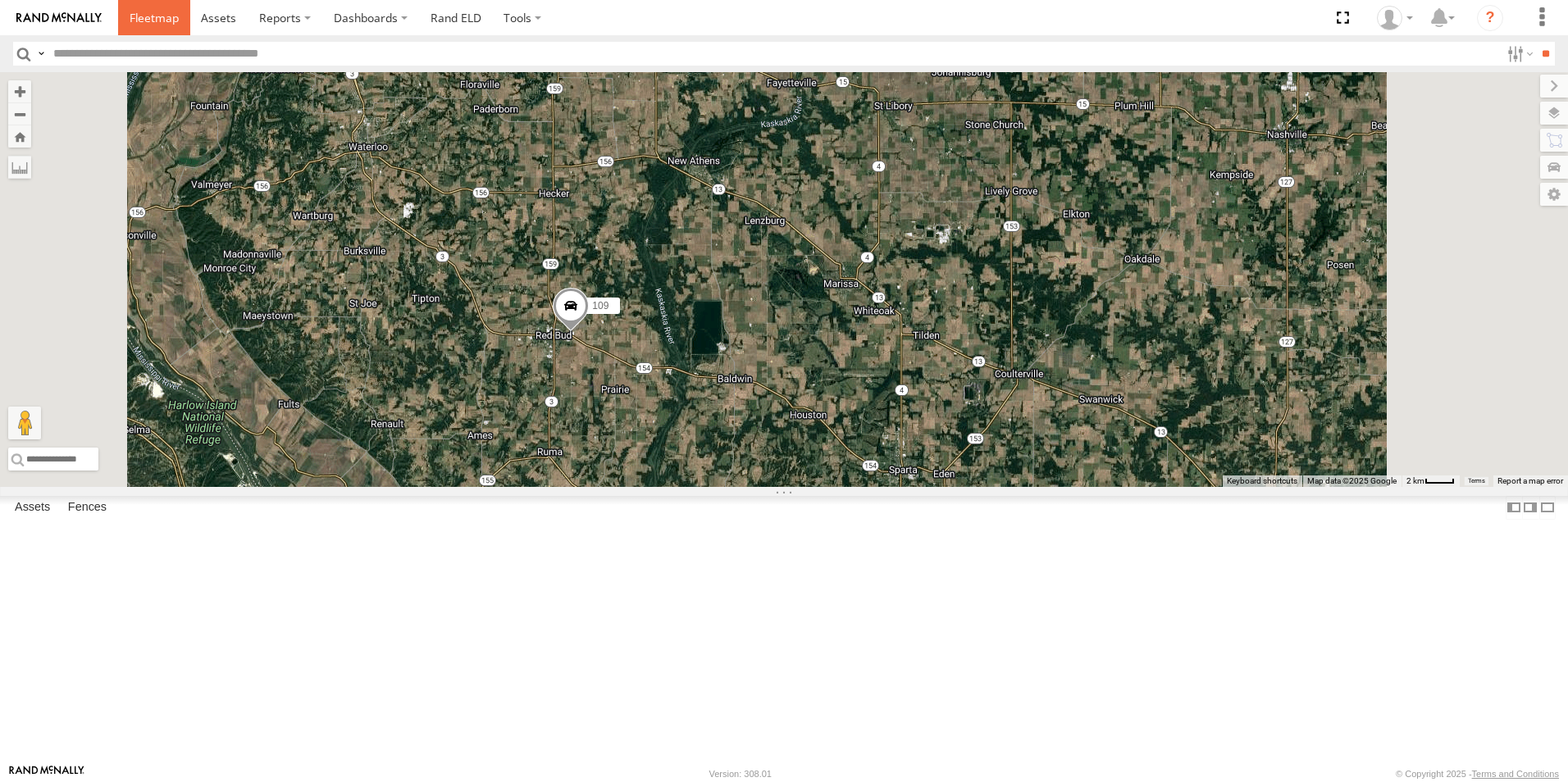
click at [149, 24] on span at bounding box center [154, 17] width 49 height 16
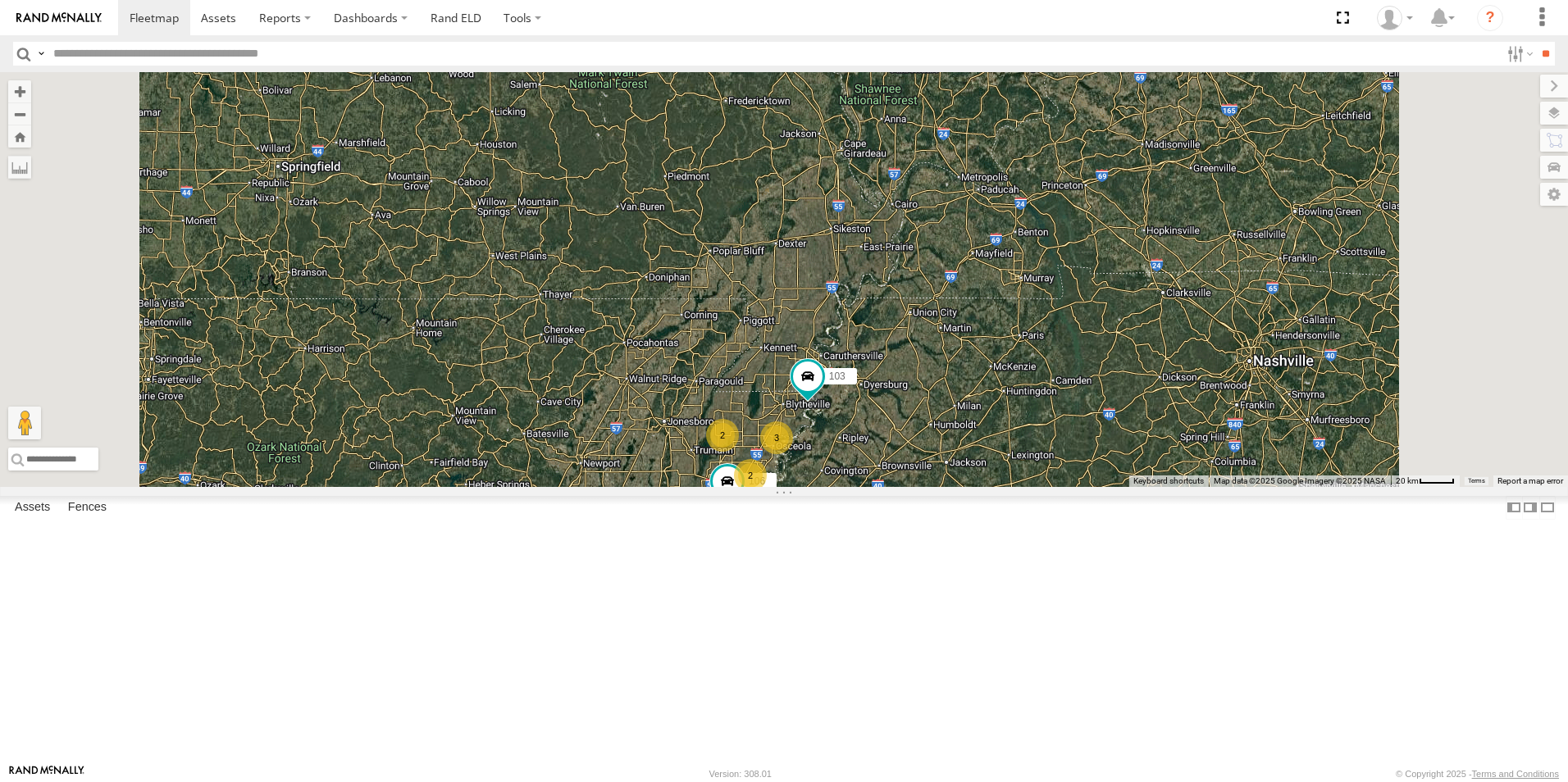
click at [0, 0] on span at bounding box center [0, 0] width 0 height 0
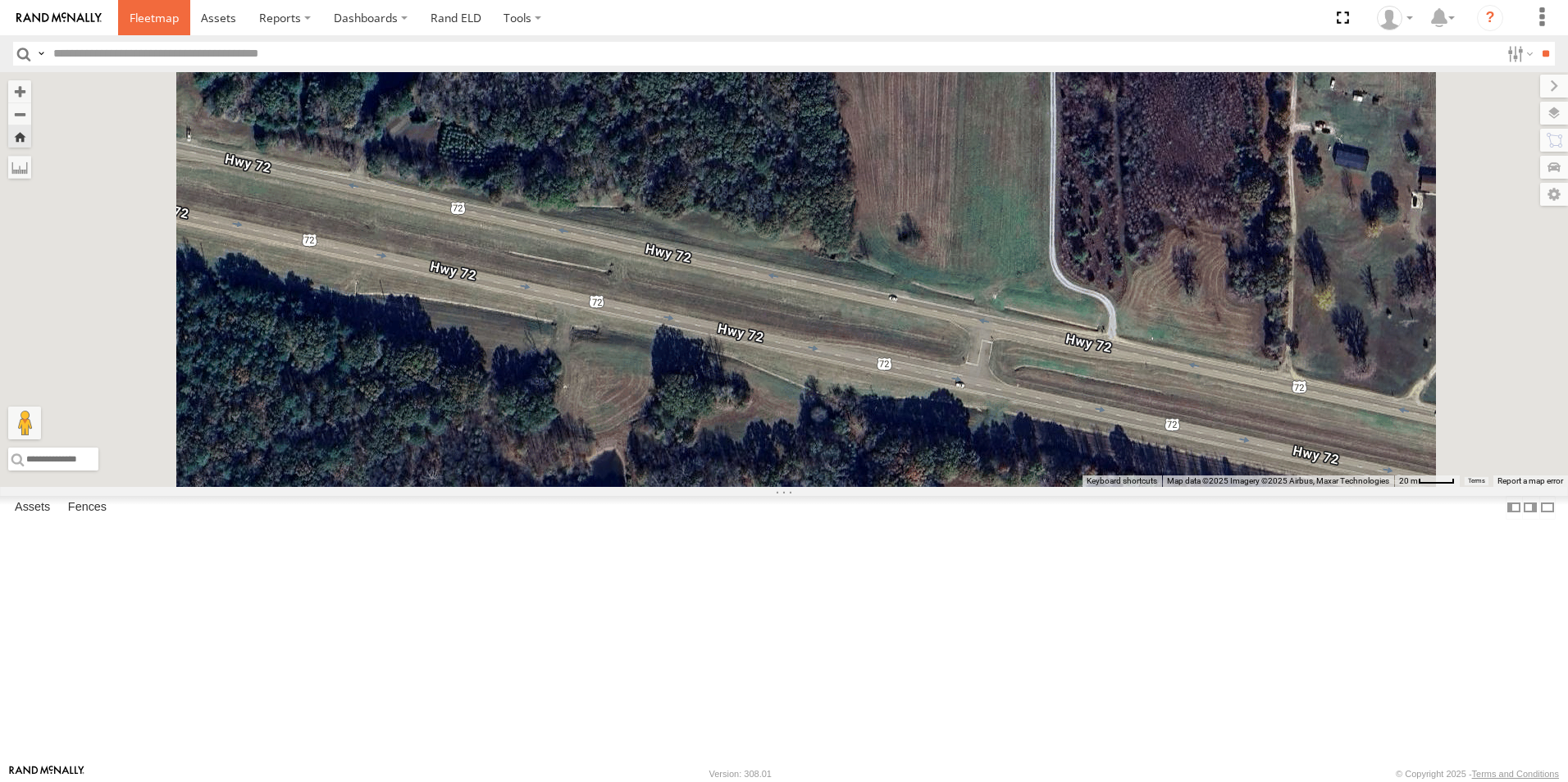
click at [146, 13] on span at bounding box center [154, 17] width 49 height 16
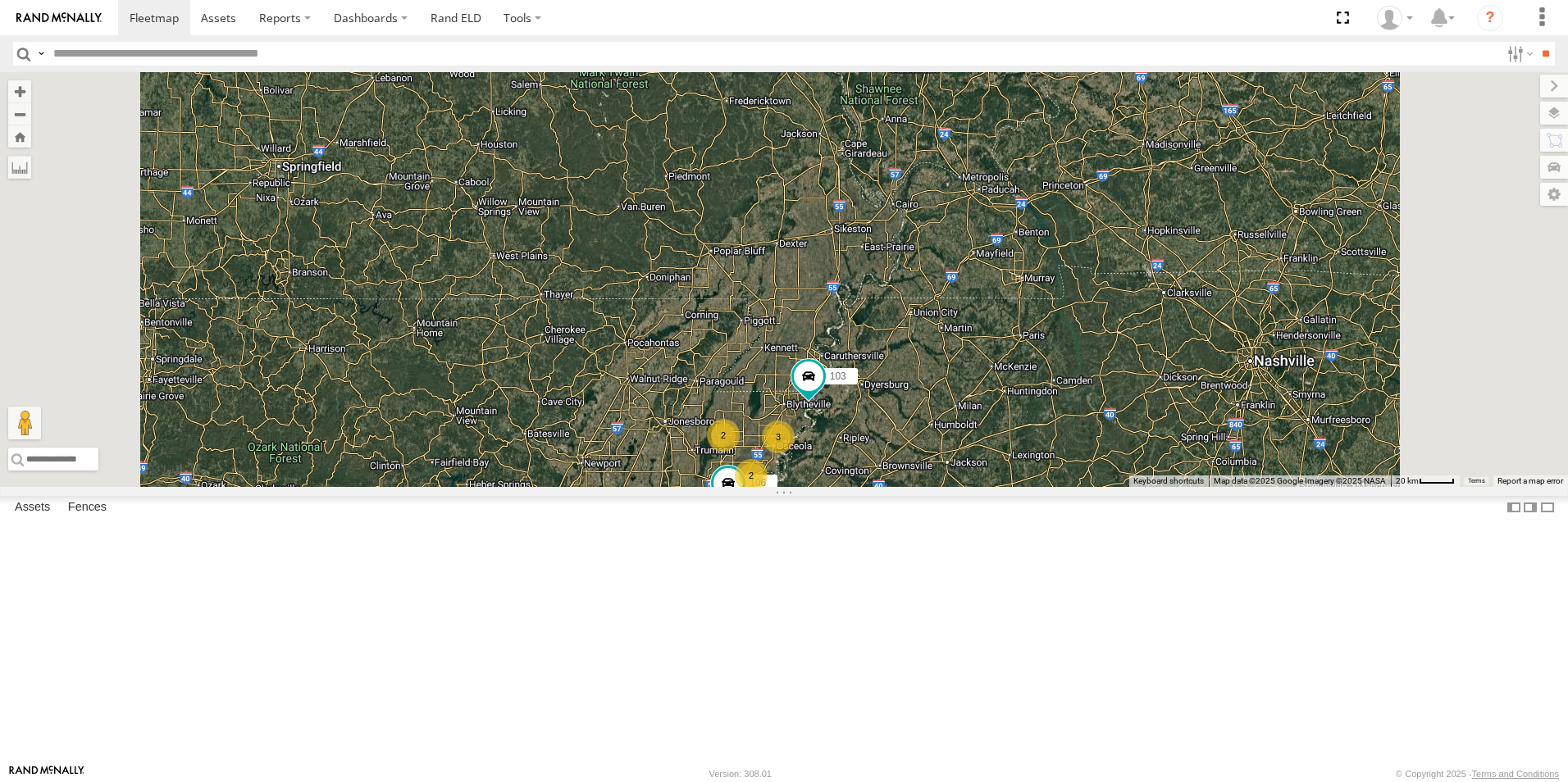
click at [0, 0] on span at bounding box center [0, 0] width 0 height 0
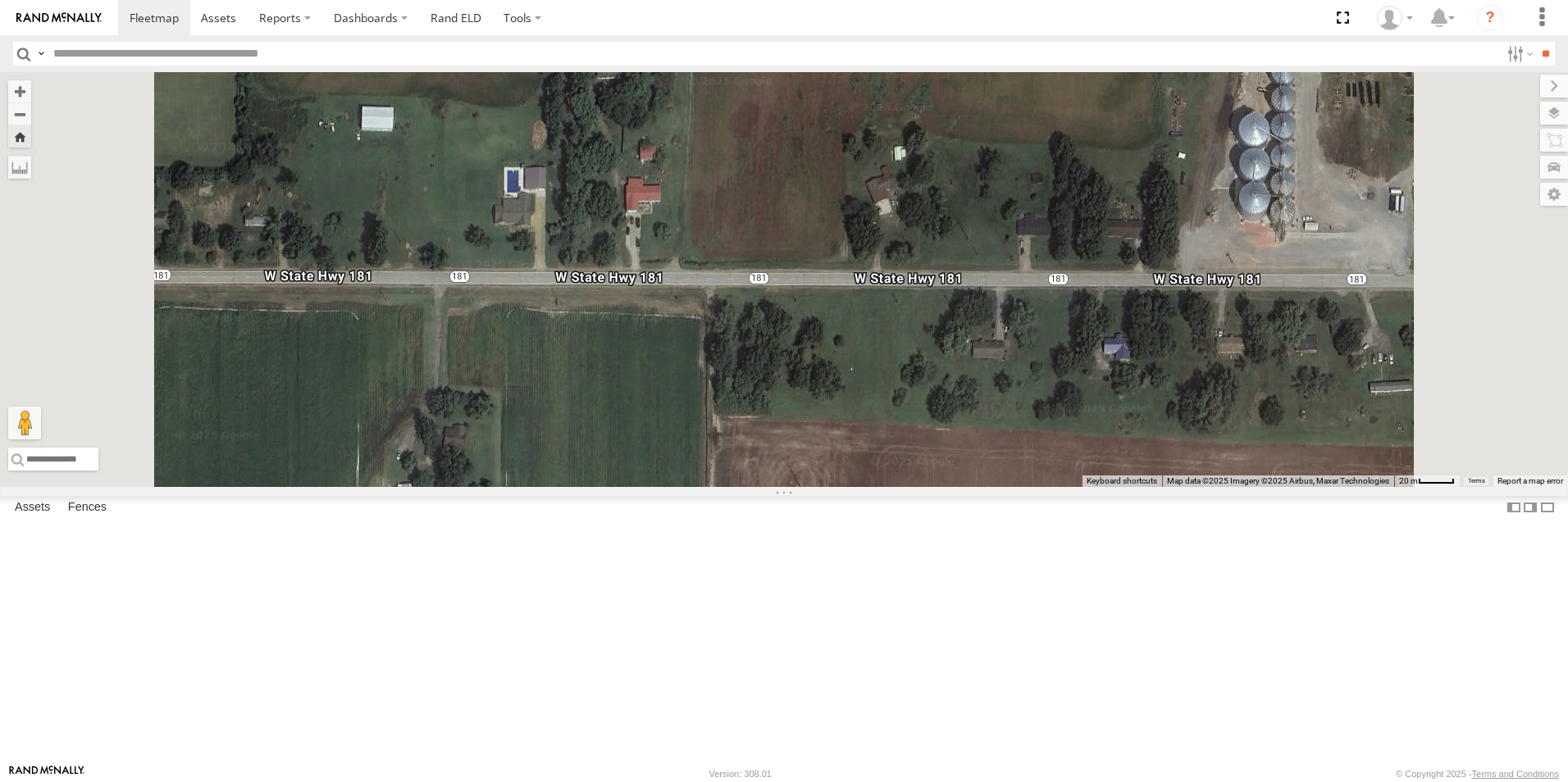
click at [0, 0] on span at bounding box center [0, 0] width 0 height 0
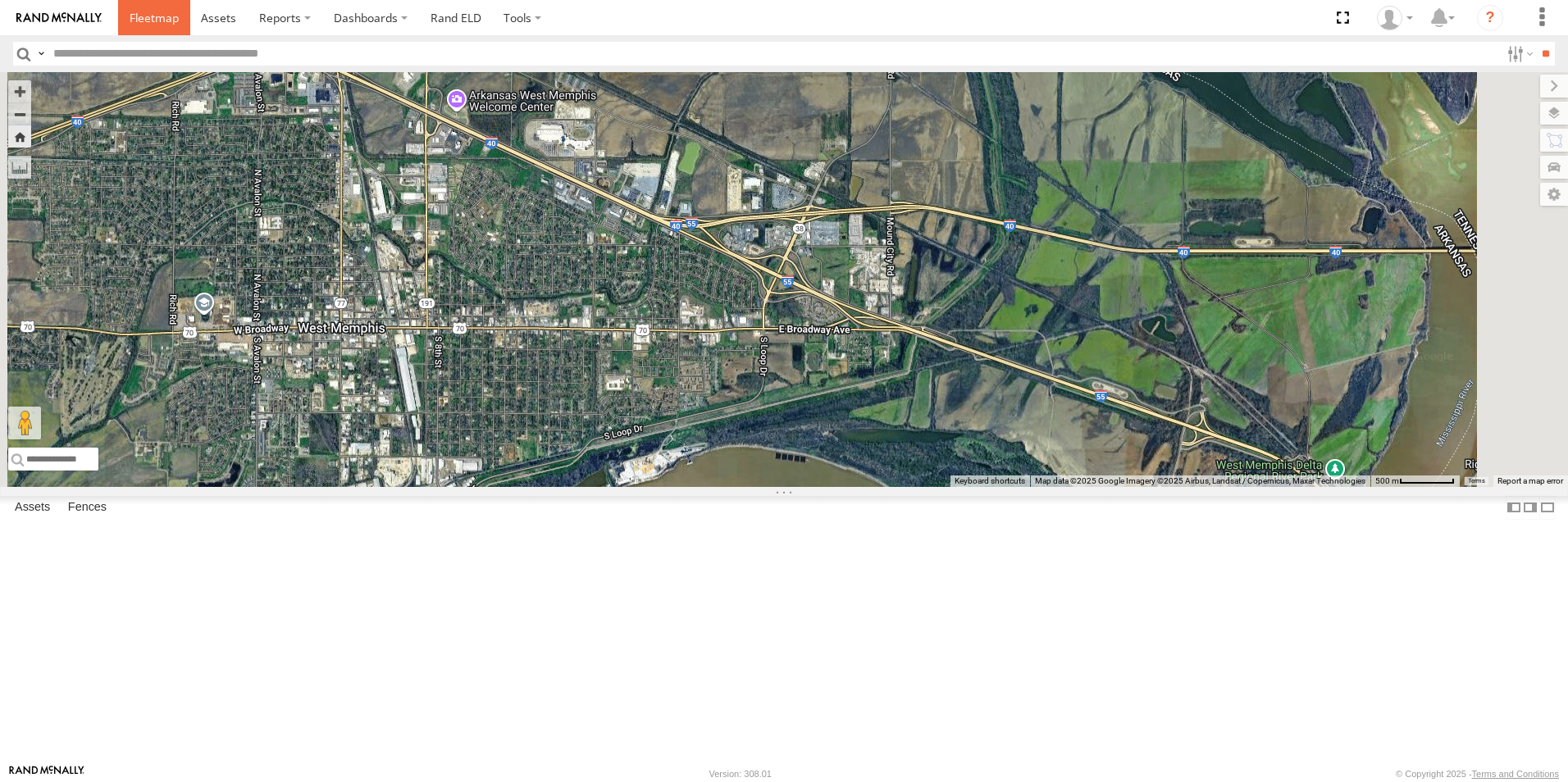
click at [166, 22] on span at bounding box center [154, 17] width 49 height 16
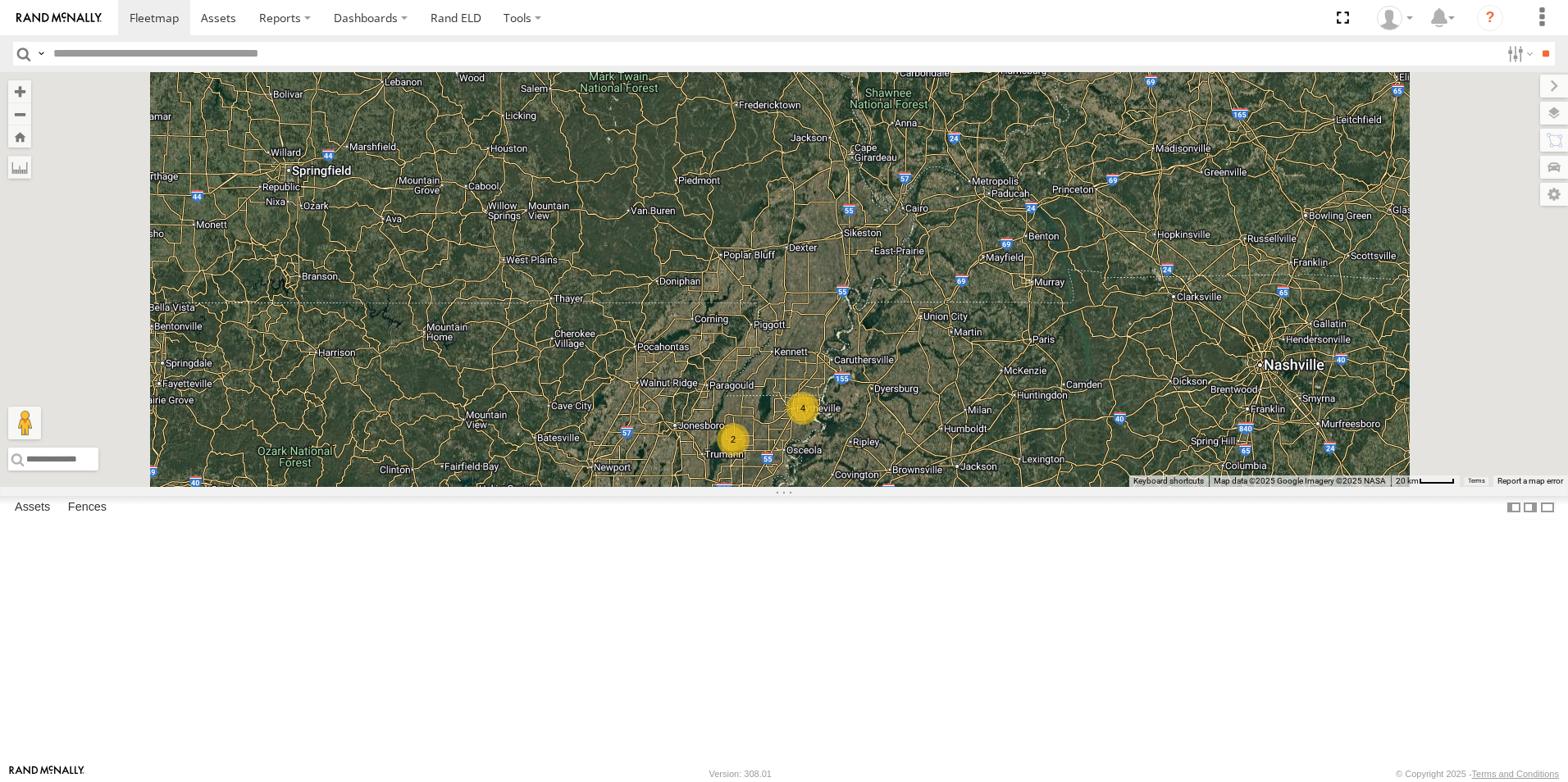
click at [0, 0] on span at bounding box center [0, 0] width 0 height 0
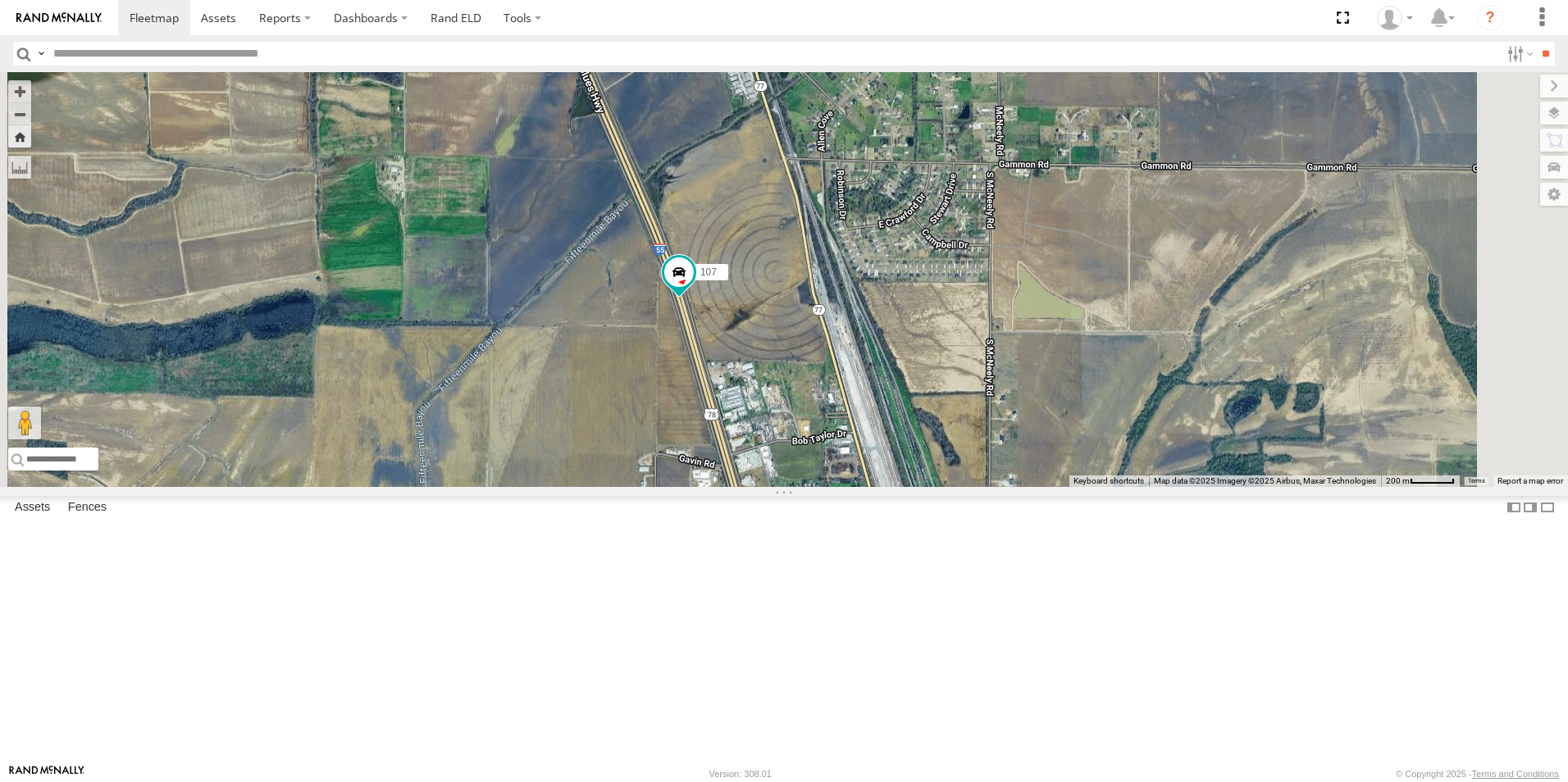
drag, startPoint x: 961, startPoint y: 517, endPoint x: 793, endPoint y: 230, distance: 332.6
click at [793, 230] on div "107" at bounding box center [784, 279] width 1568 height 415
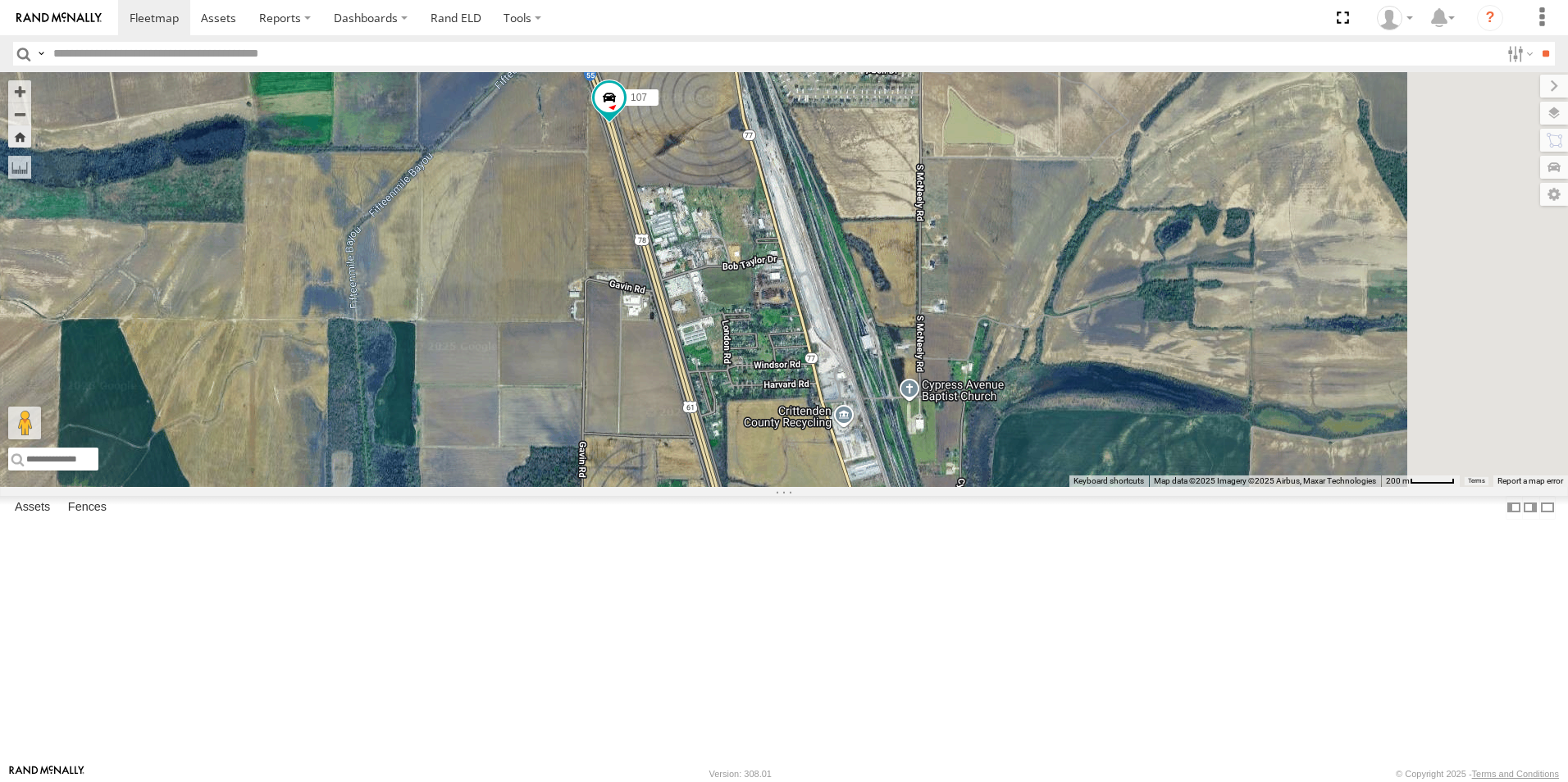
drag, startPoint x: 961, startPoint y: 520, endPoint x: 918, endPoint y: 424, distance: 105.2
click at [918, 424] on div "107" at bounding box center [784, 279] width 1568 height 415
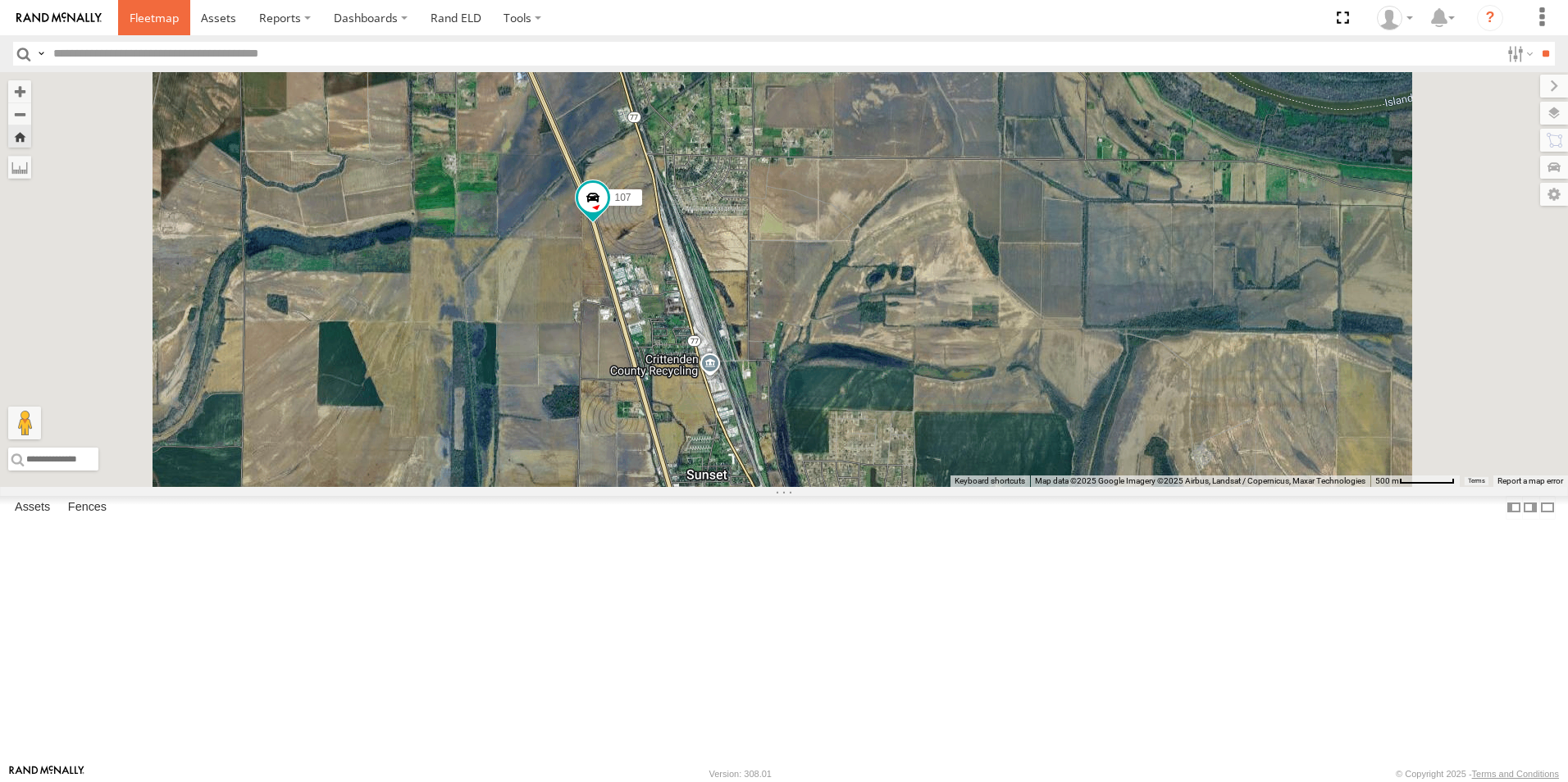
click at [164, 19] on span at bounding box center [154, 17] width 49 height 16
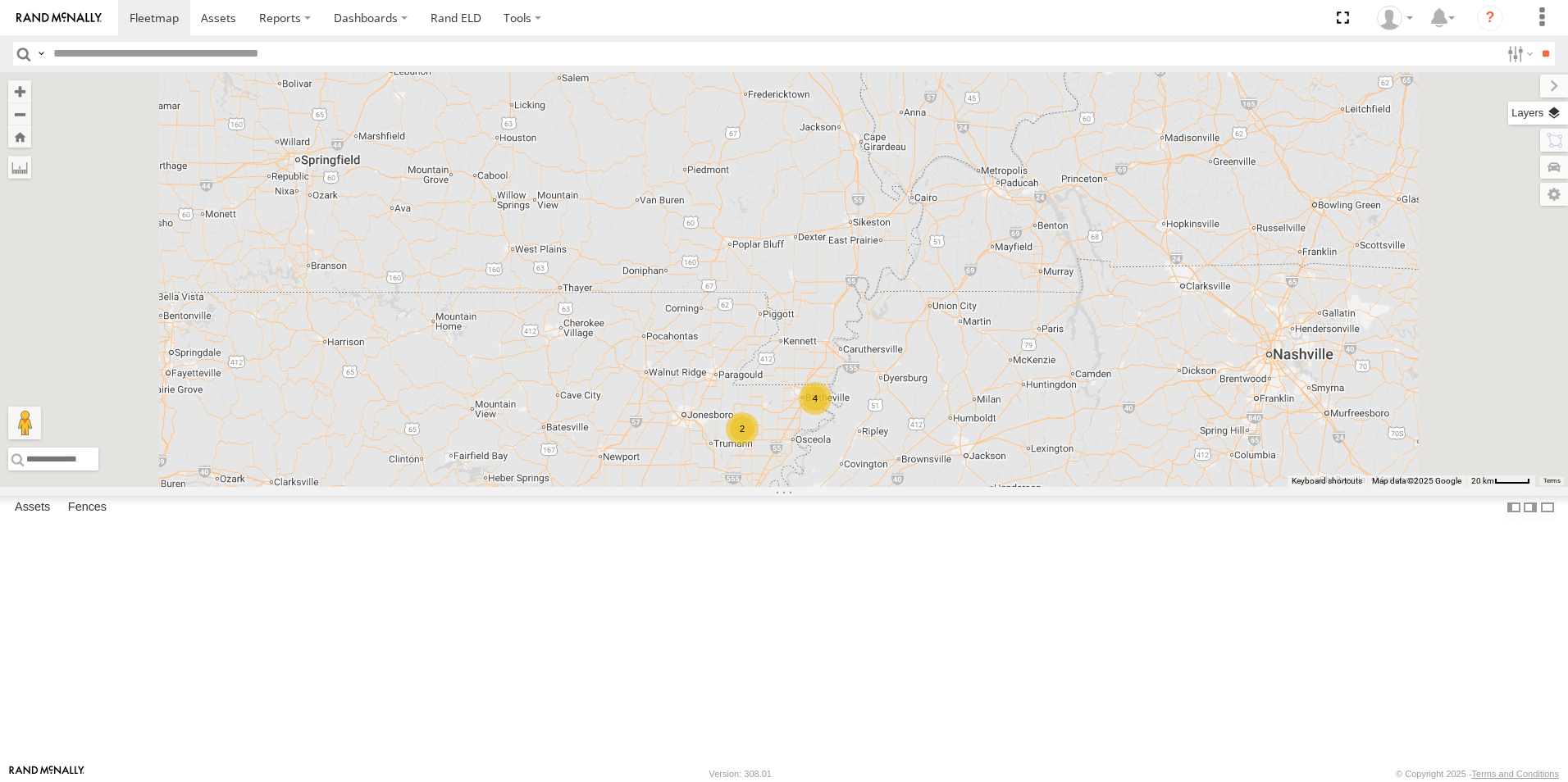
click at [1554, 116] on label at bounding box center [1538, 114] width 60 height 23
click at [0, 0] on span "Basemaps" at bounding box center [0, 0] width 0 height 0
click at [0, 0] on span "Satellite + Roadmap" at bounding box center [0, 0] width 0 height 0
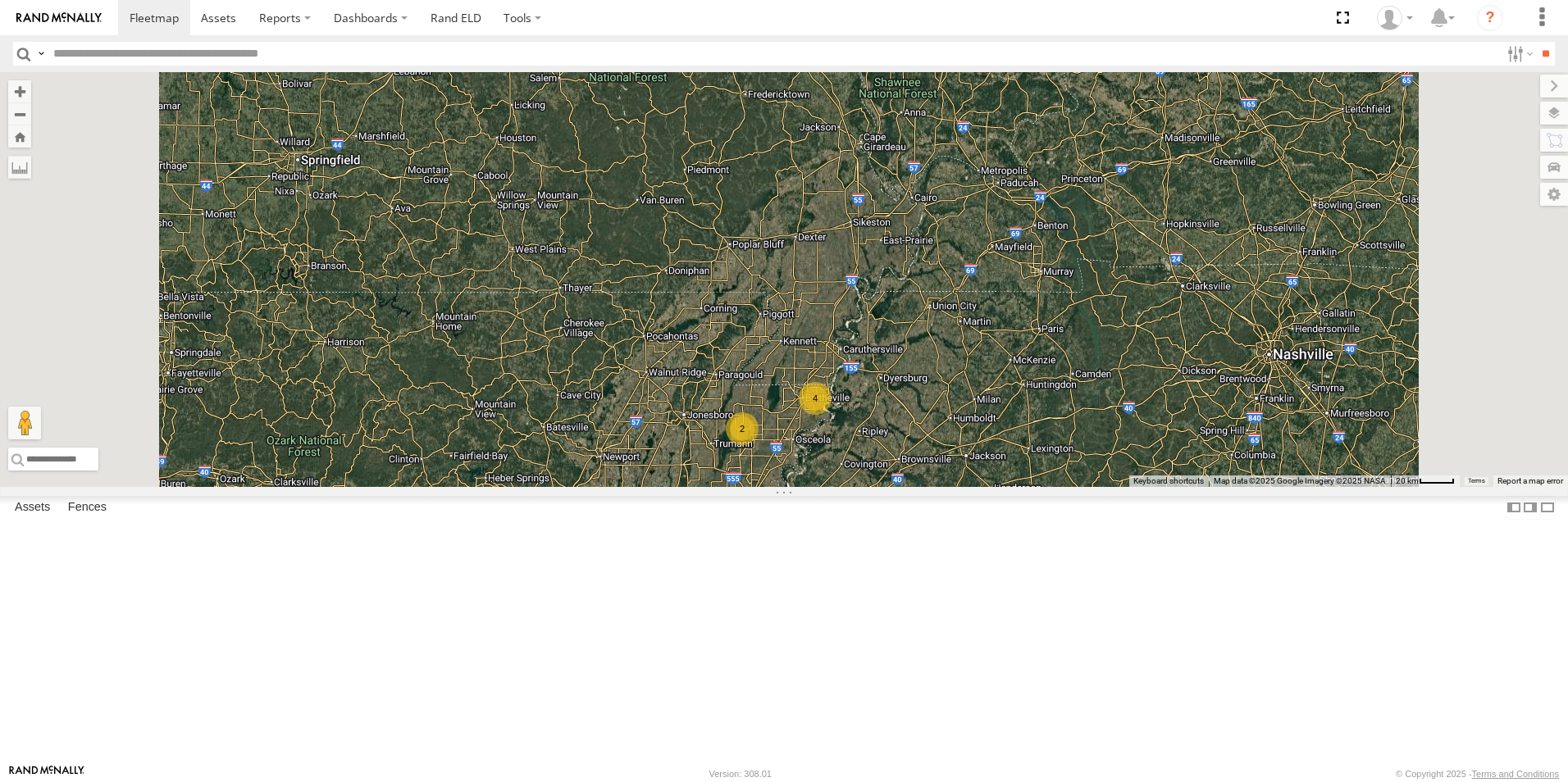
click at [0, 0] on span at bounding box center [0, 0] width 0 height 0
